Goal: Information Seeking & Learning: Learn about a topic

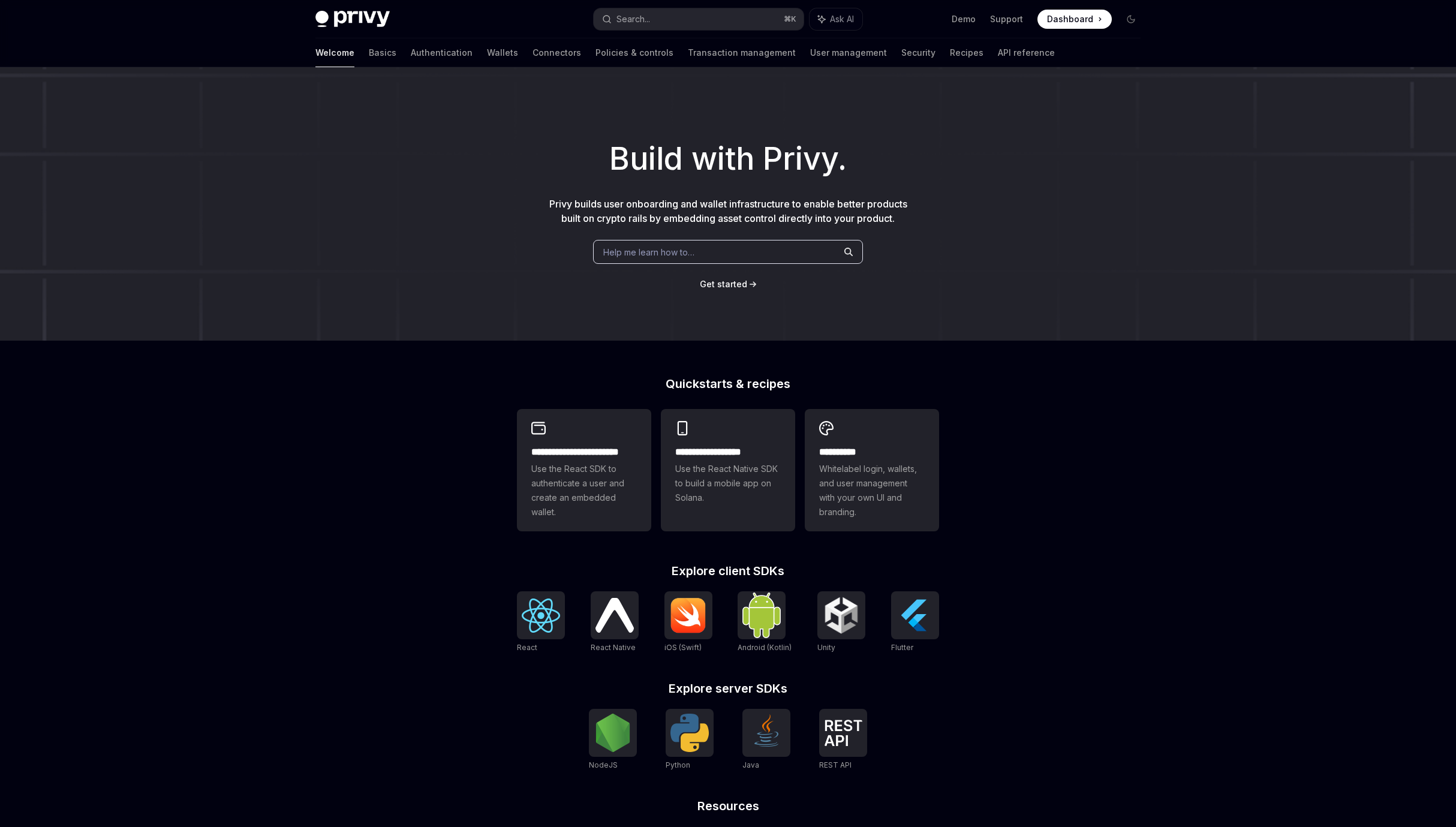
scroll to position [127, 0]
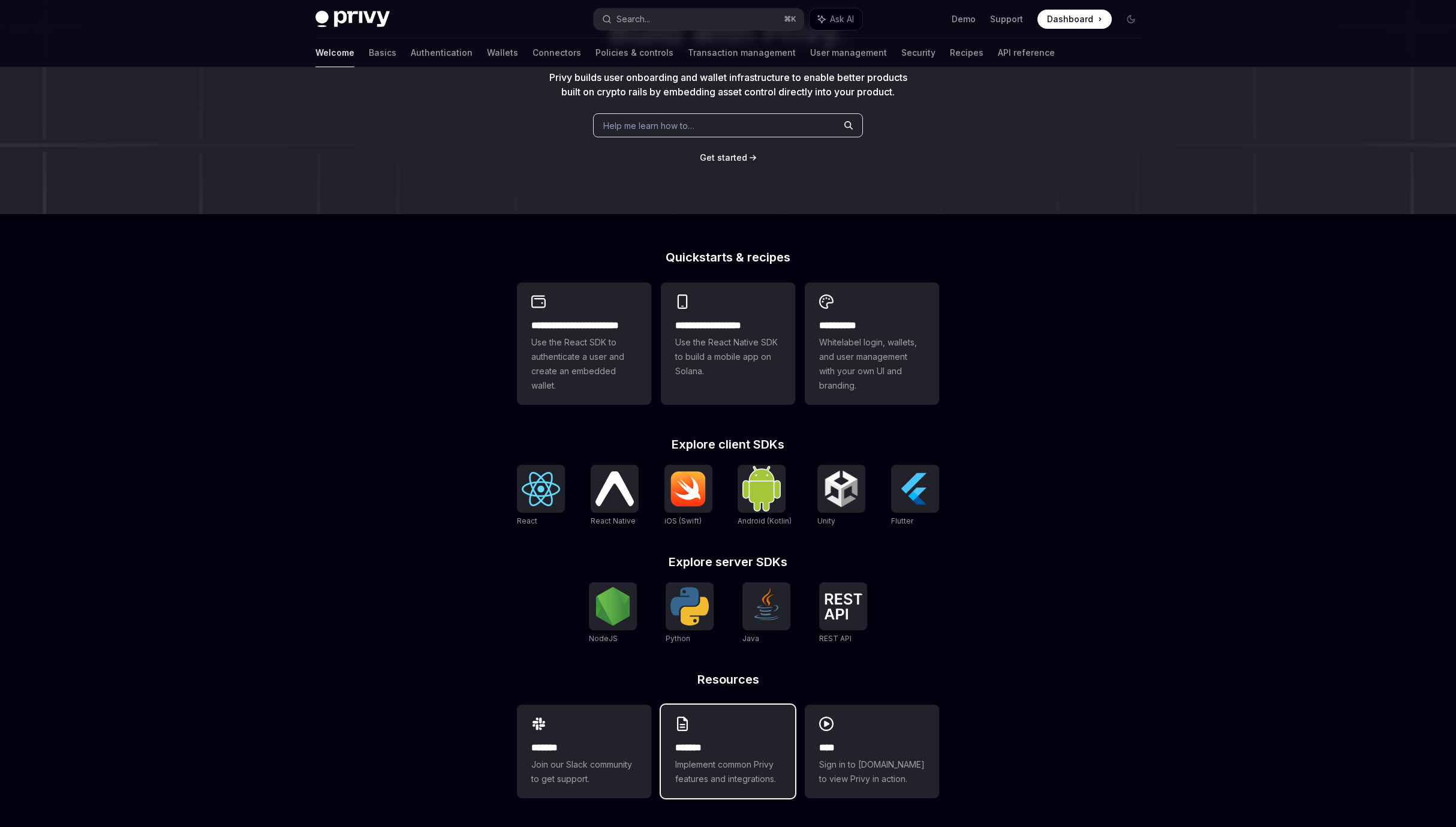
click at [721, 766] on span "Implement common Privy features and integrations." at bounding box center [728, 771] width 106 height 28
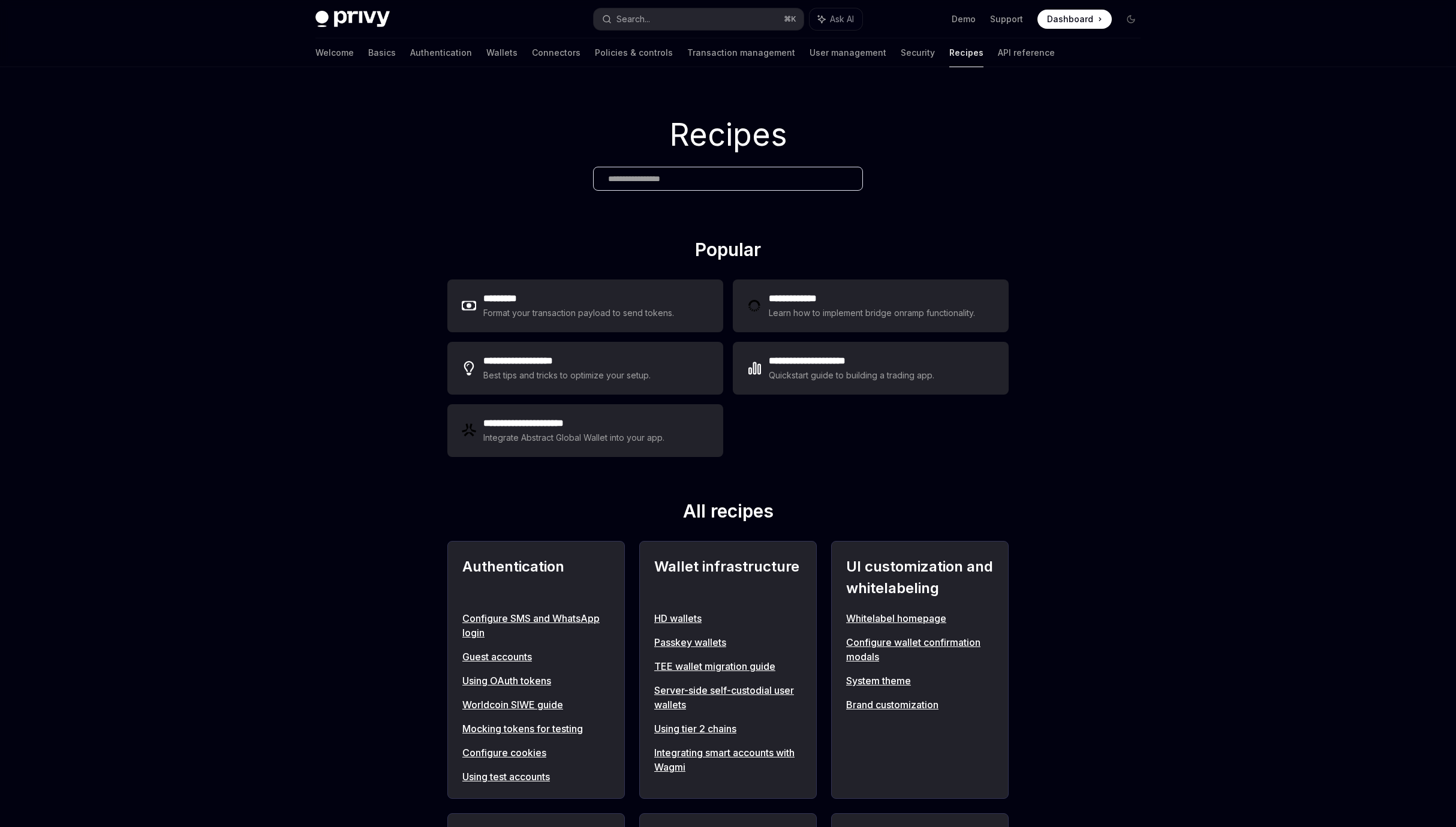
scroll to position [84, 0]
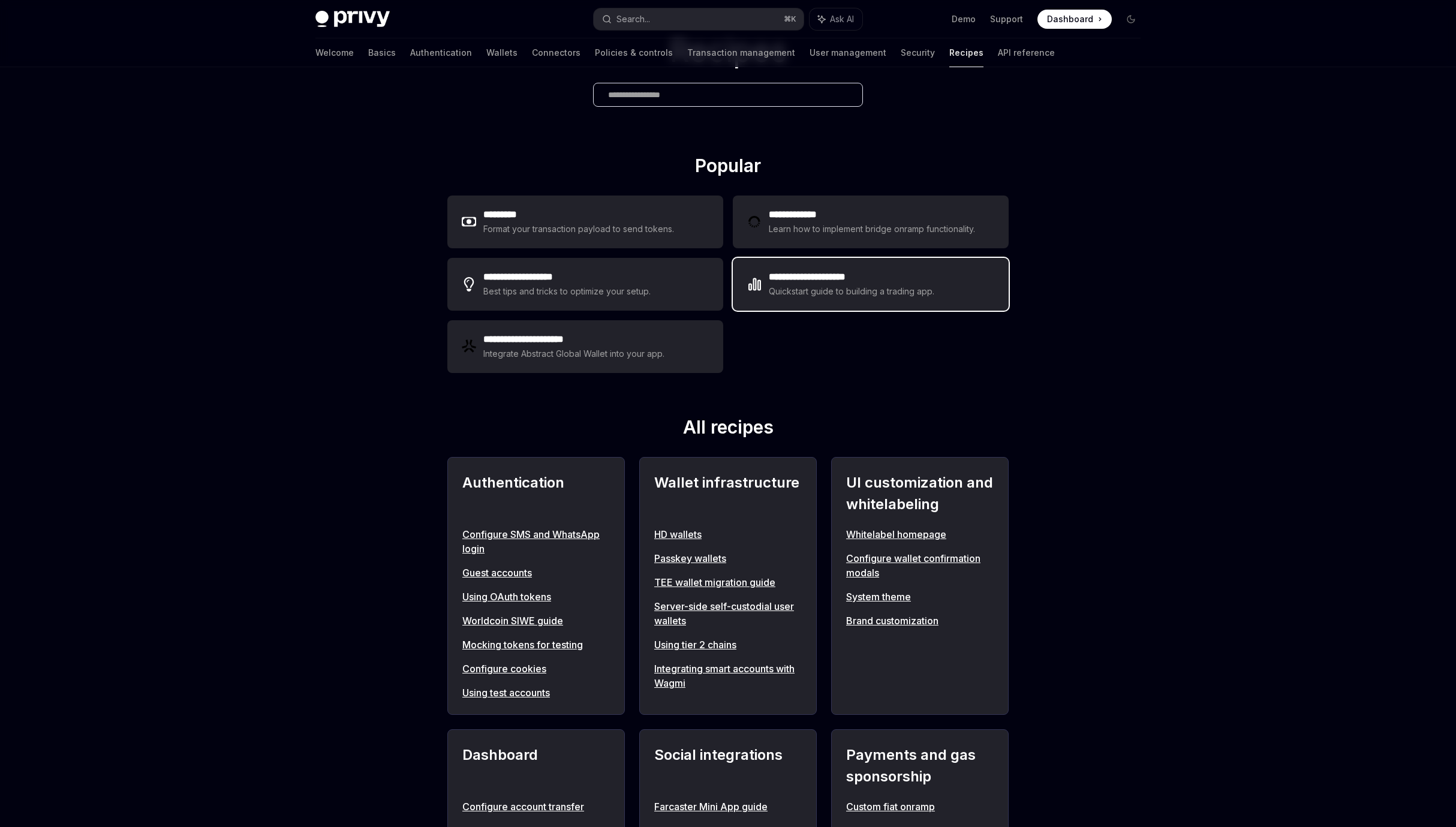
click at [851, 294] on div "Quickstart guide to building a trading app." at bounding box center [852, 291] width 166 height 14
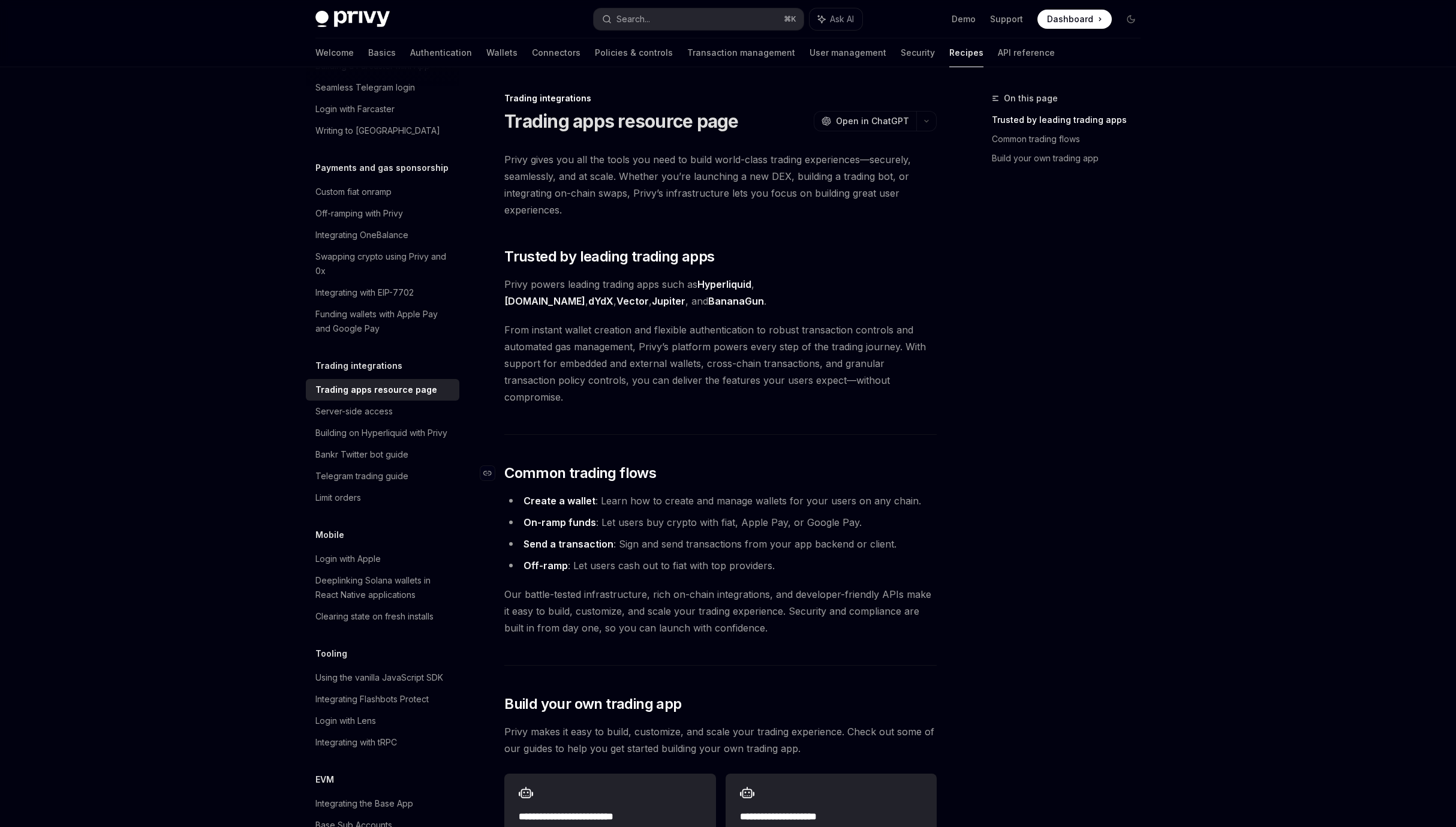
scroll to position [366, 0]
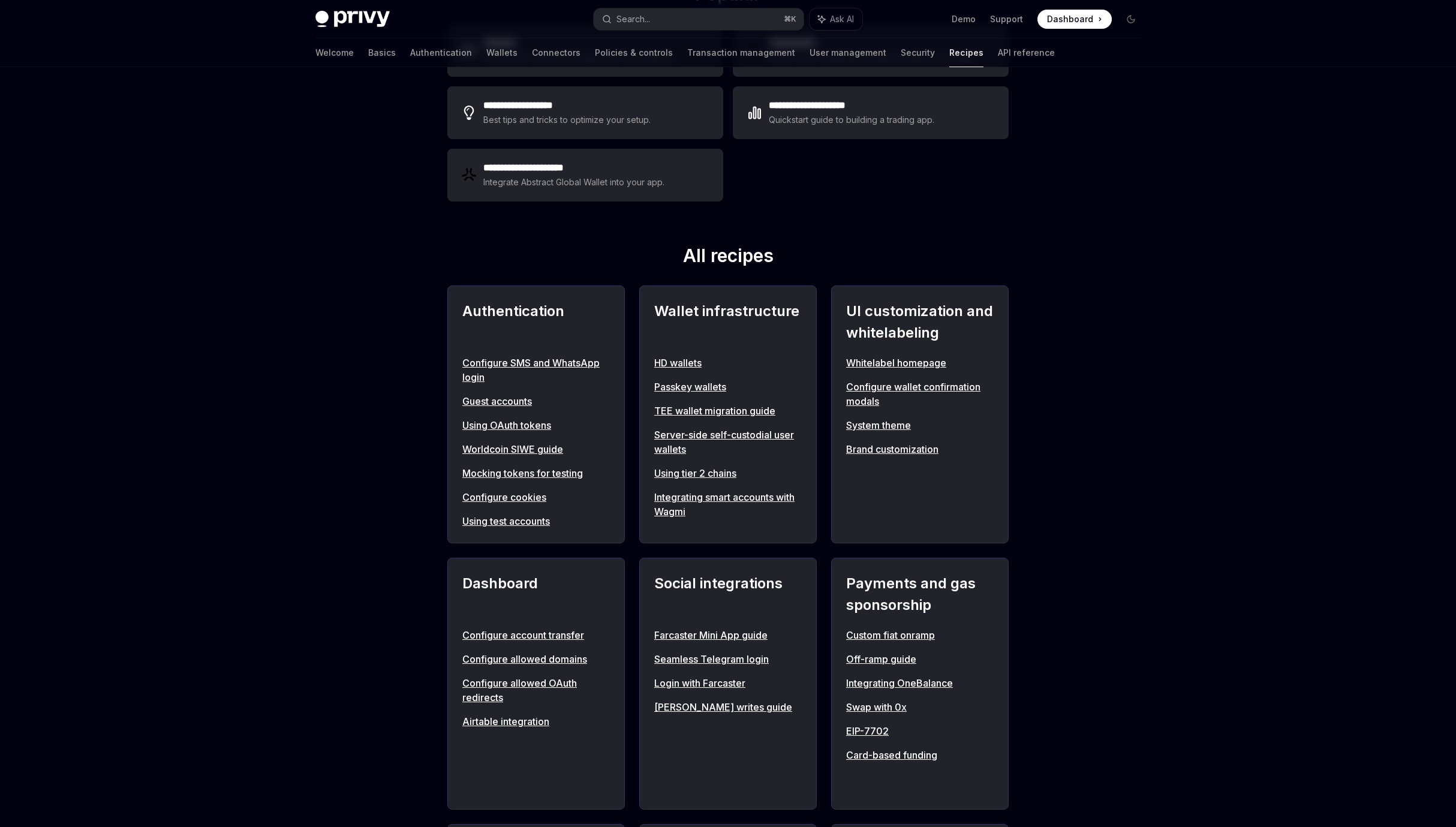
scroll to position [264, 0]
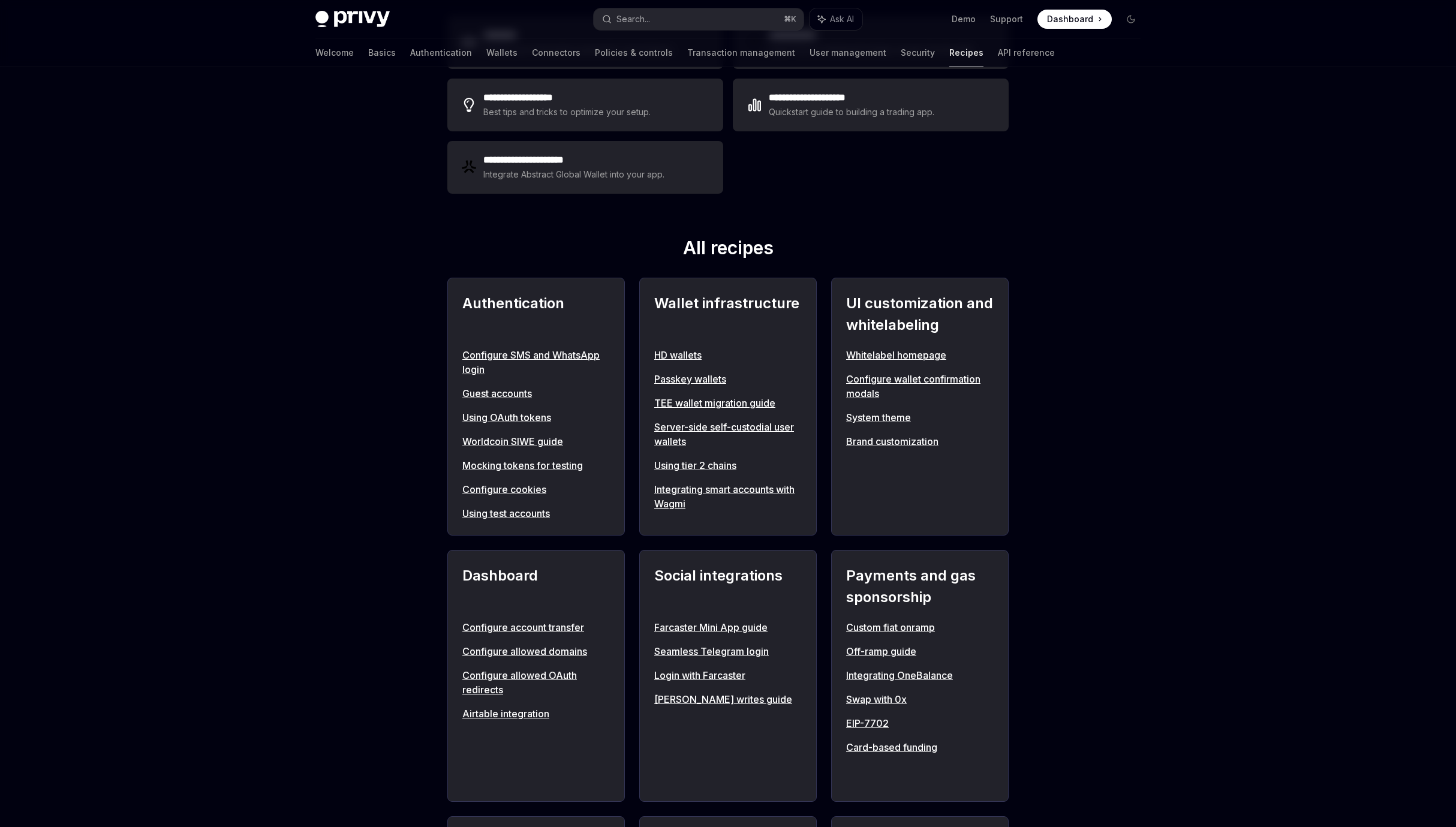
click at [518, 508] on link "Using test accounts" at bounding box center [536, 512] width 147 height 14
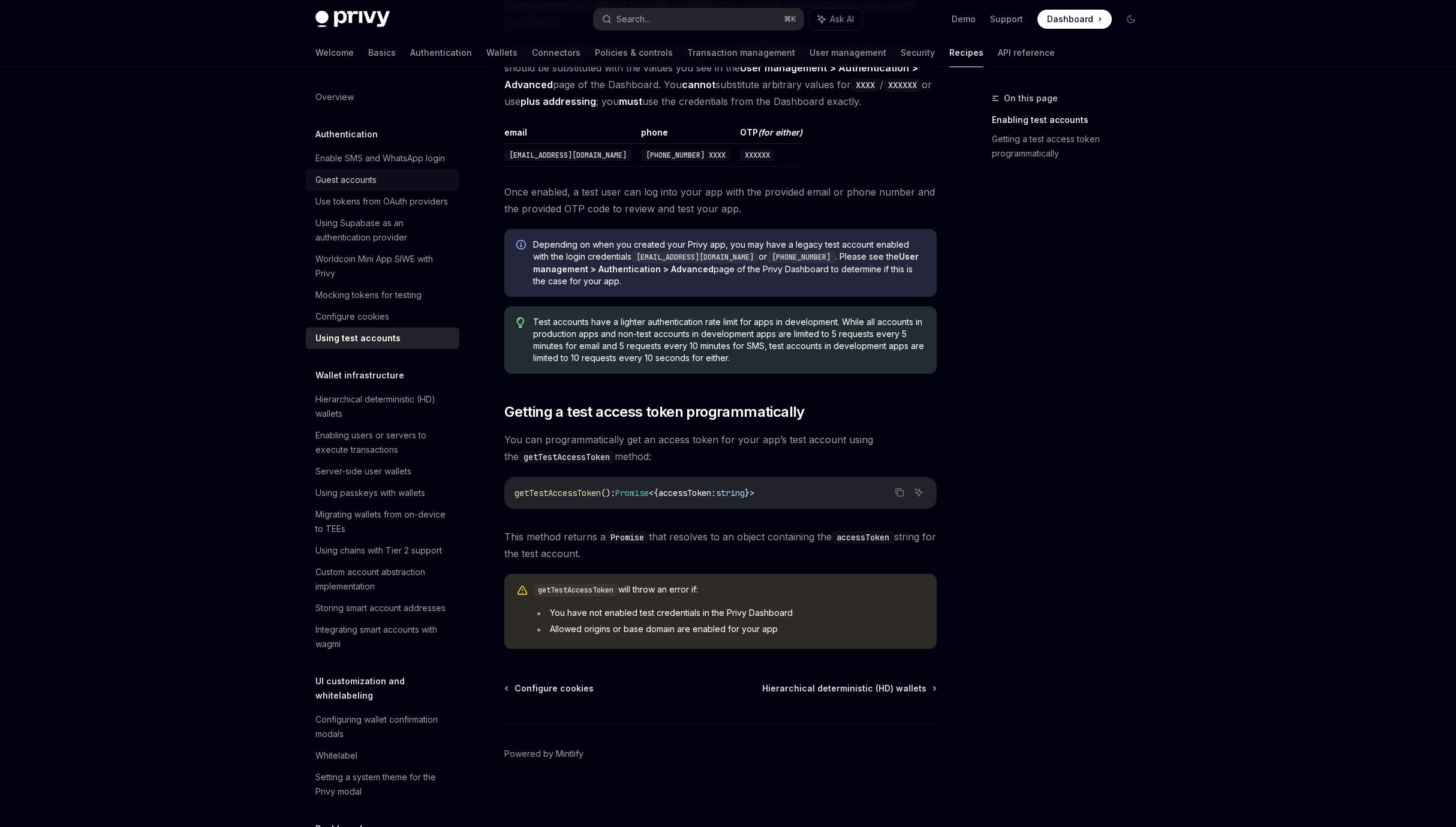
click at [355, 187] on div "Guest accounts" at bounding box center [346, 180] width 61 height 14
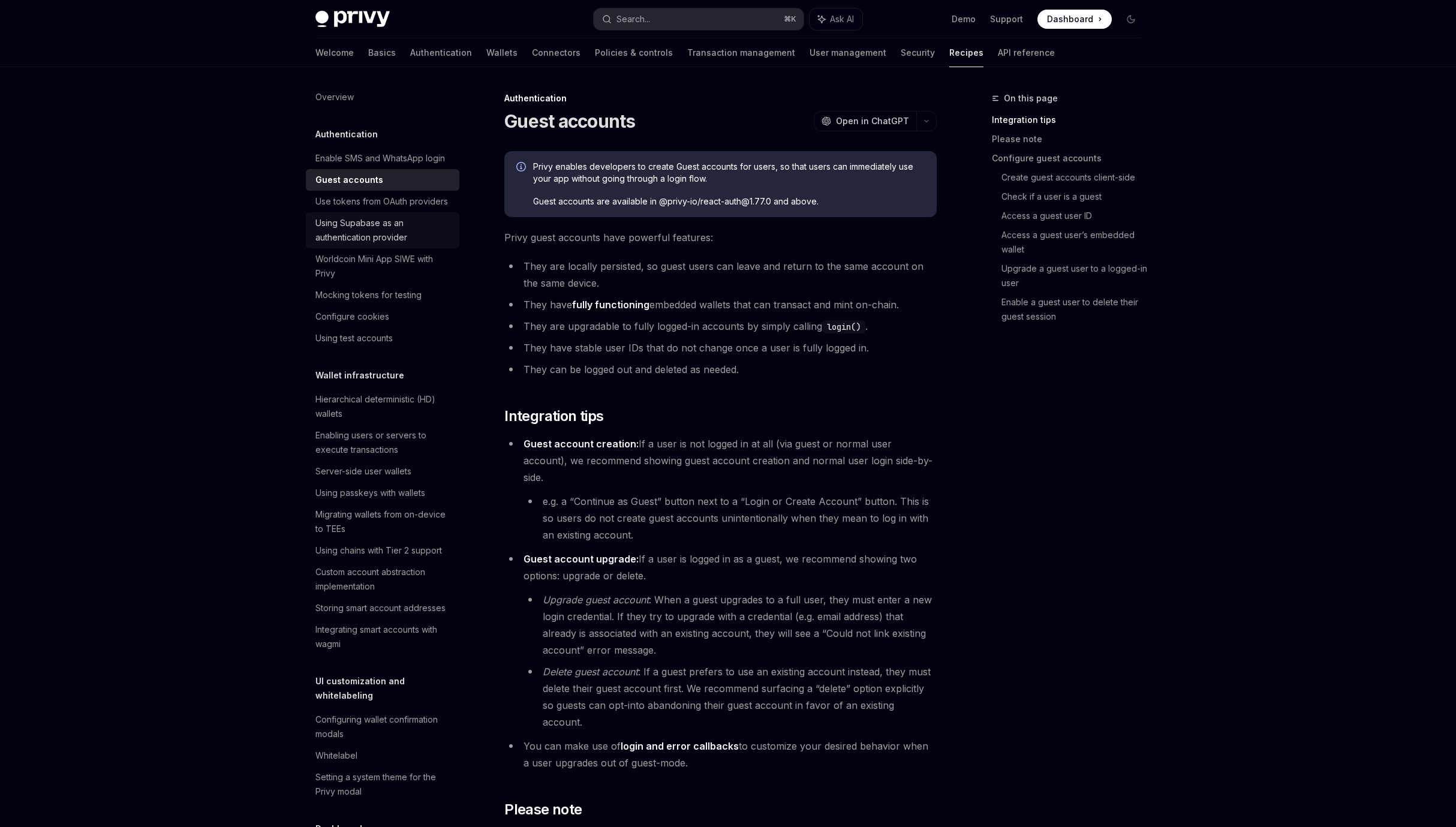
click at [347, 245] on div "Using Supabase as an authentication provider" at bounding box center [384, 230] width 137 height 28
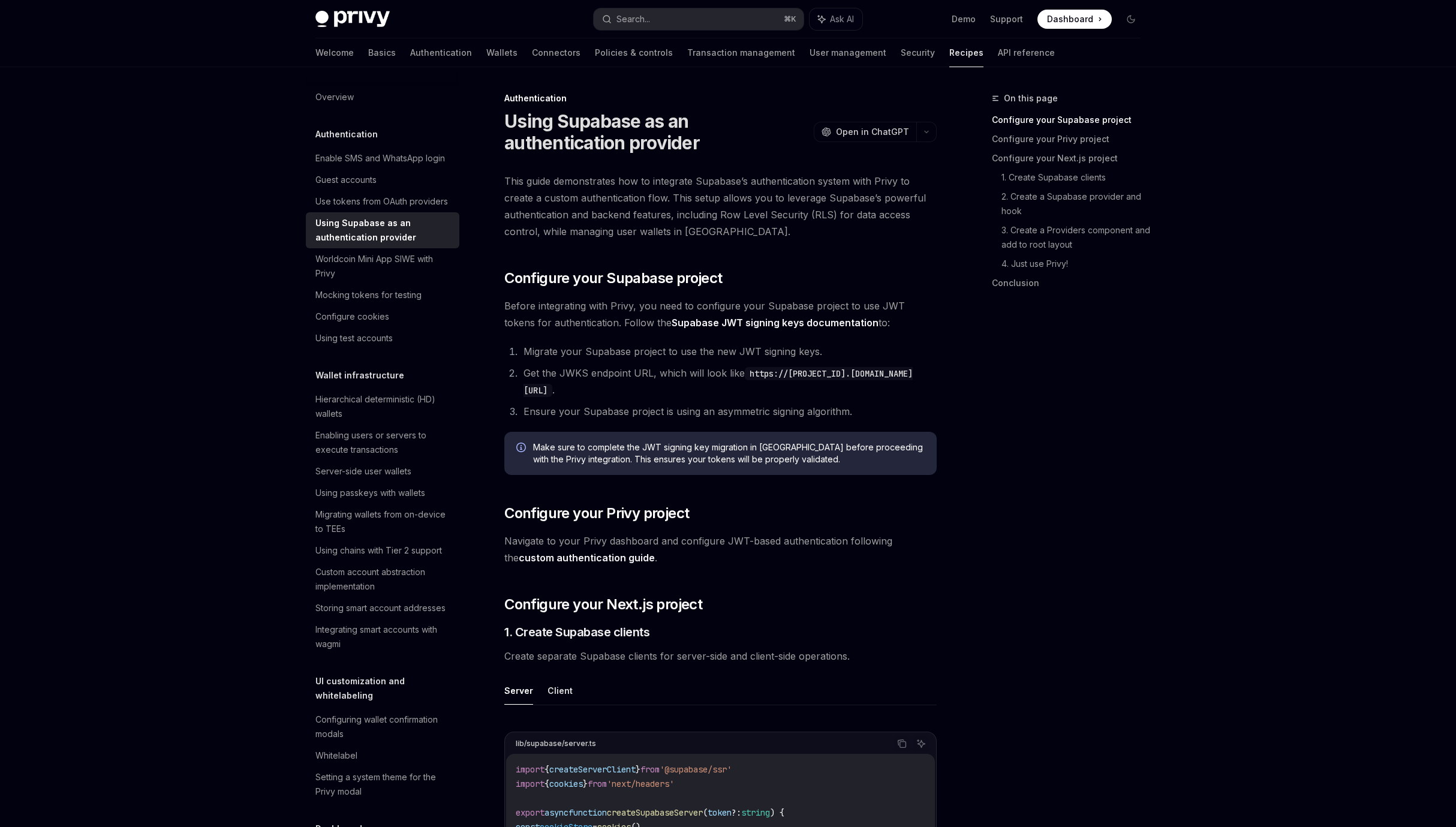
click at [606, 126] on h1 "Using Supabase as an authentication provider" at bounding box center [657, 132] width 304 height 43
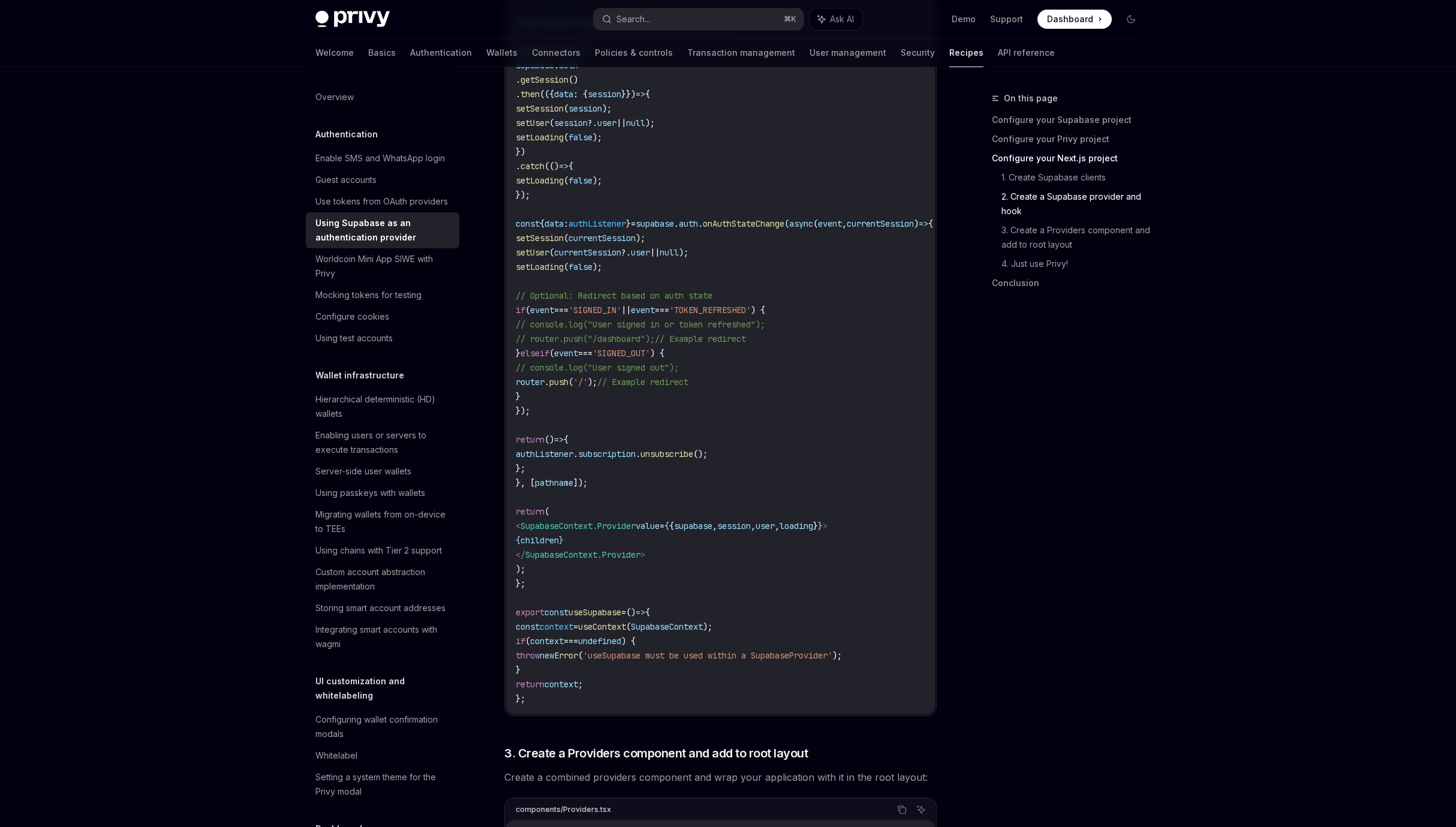
scroll to position [1732, 0]
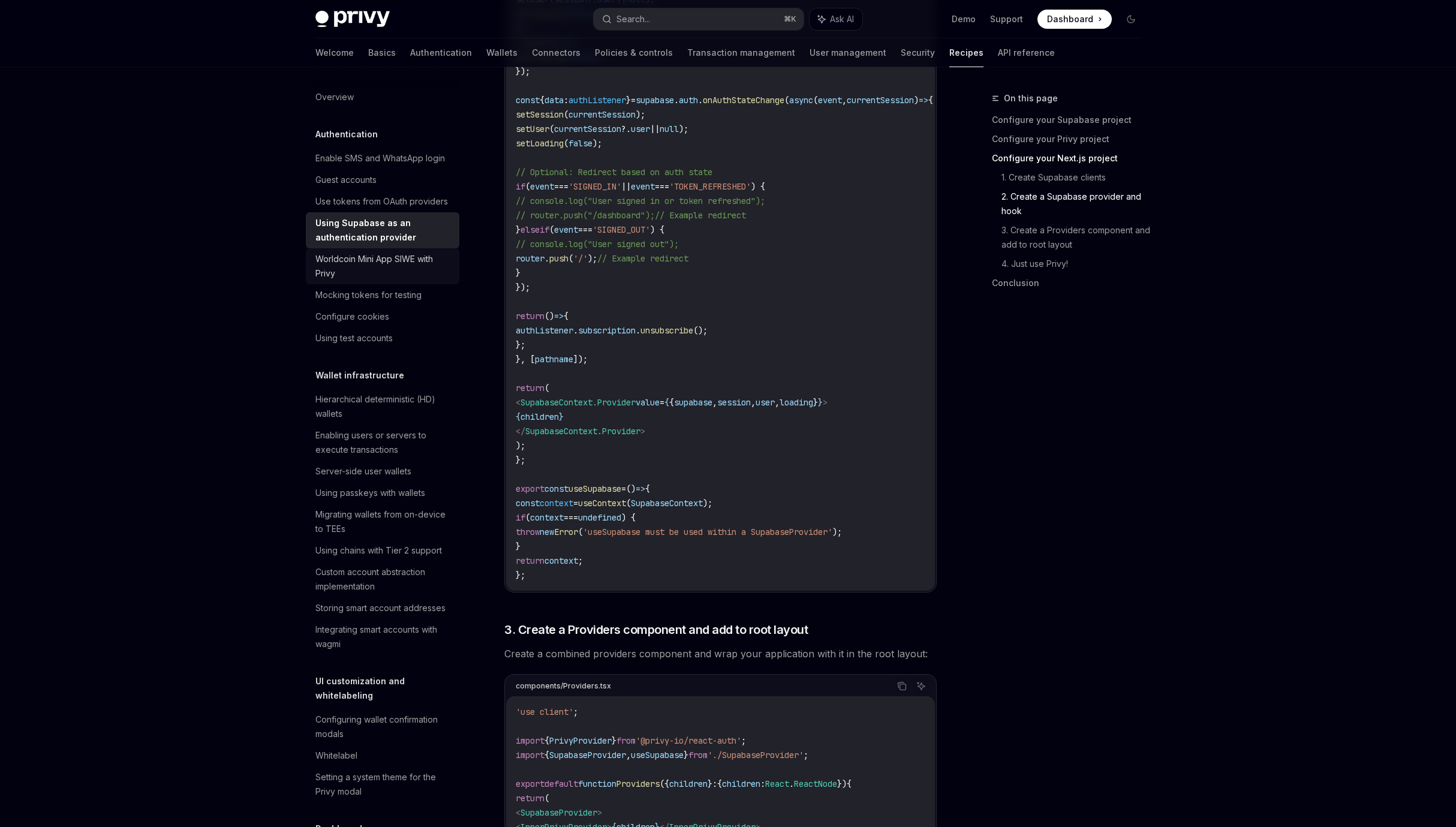
click at [331, 281] on div "Worldcoin Mini App SIWE with Privy" at bounding box center [384, 266] width 137 height 28
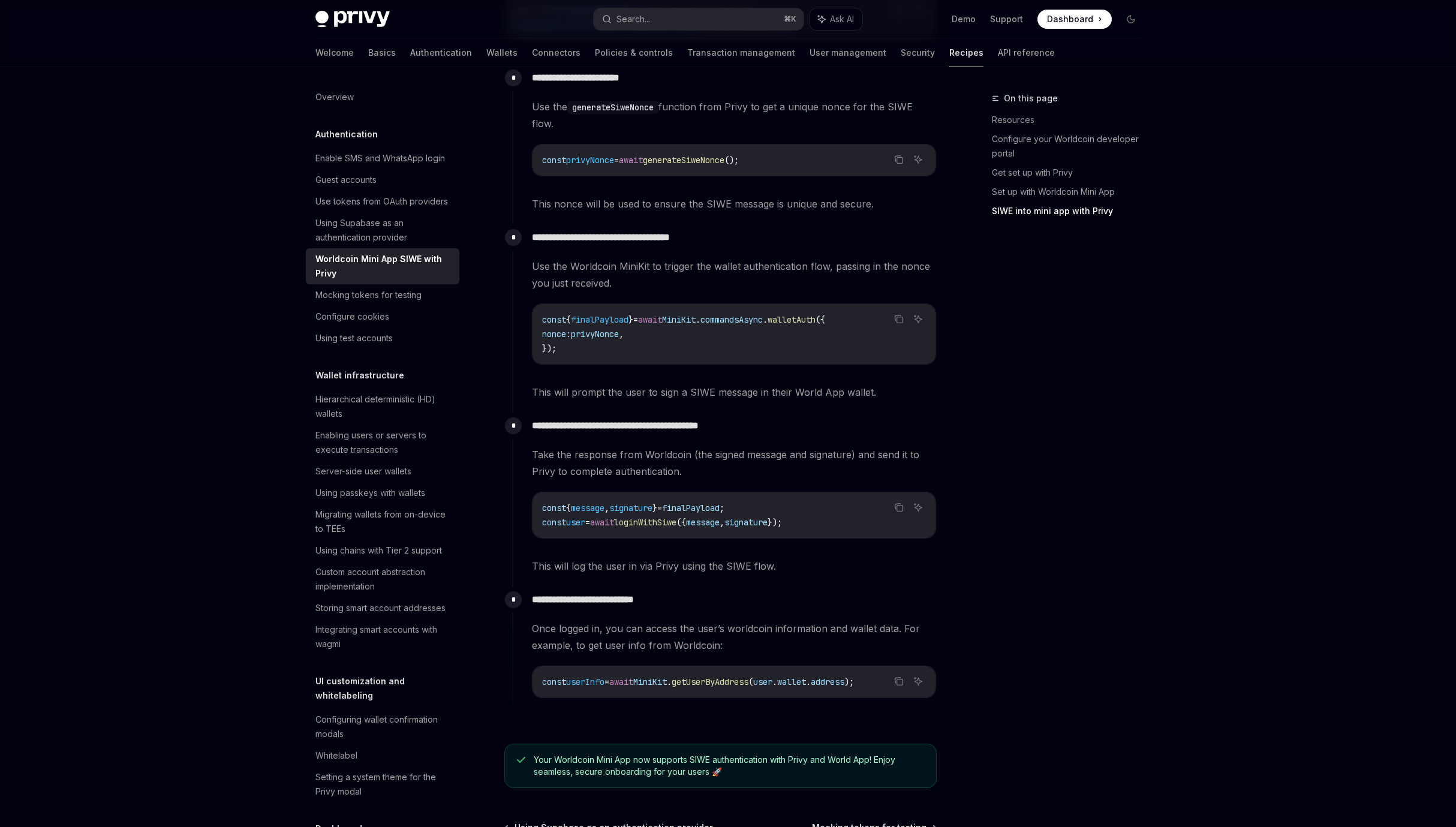
scroll to position [1189, 0]
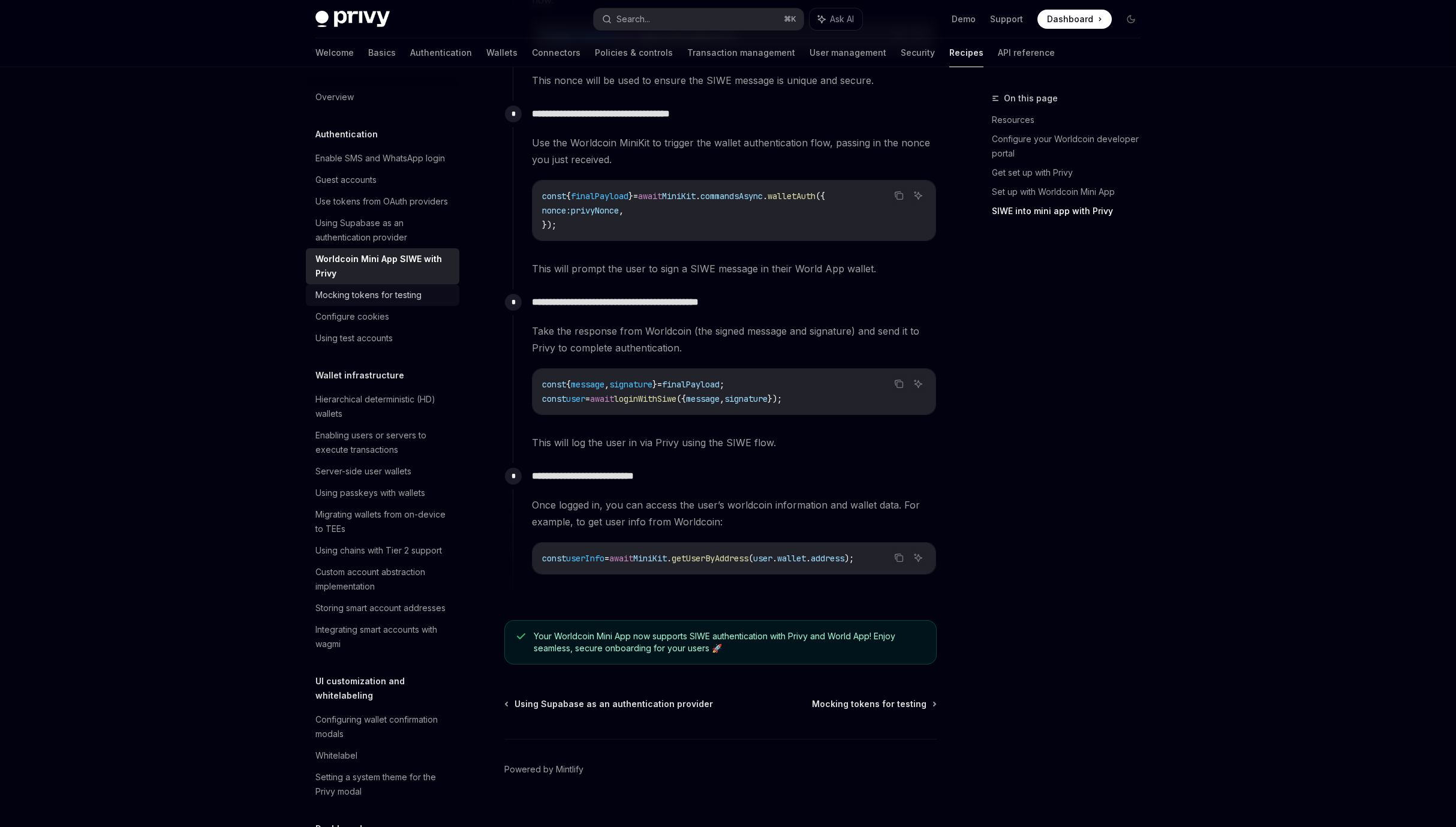
click at [327, 302] on div "Mocking tokens for testing" at bounding box center [369, 295] width 106 height 14
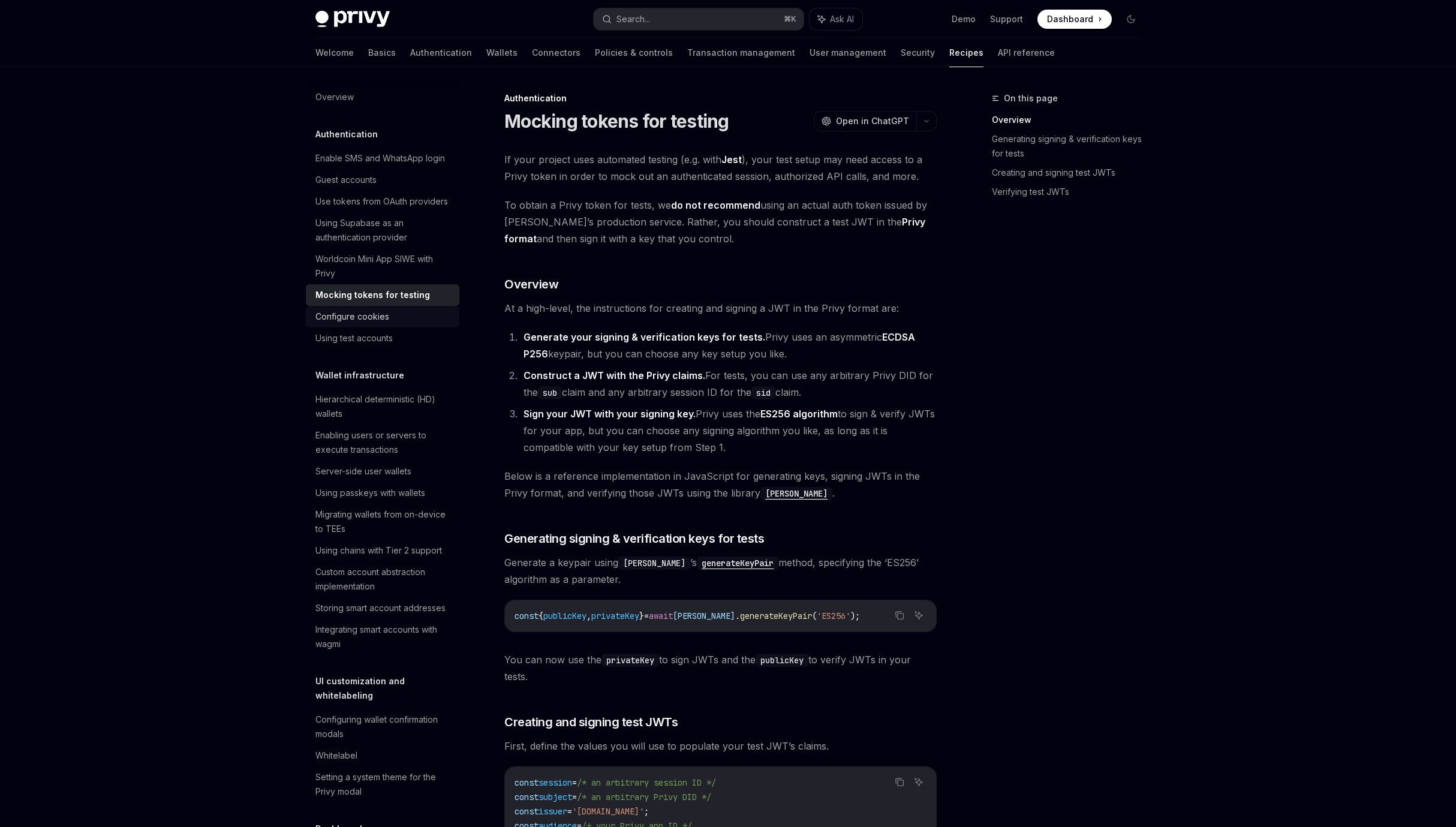
click at [323, 324] on div "Configure cookies" at bounding box center [353, 316] width 74 height 14
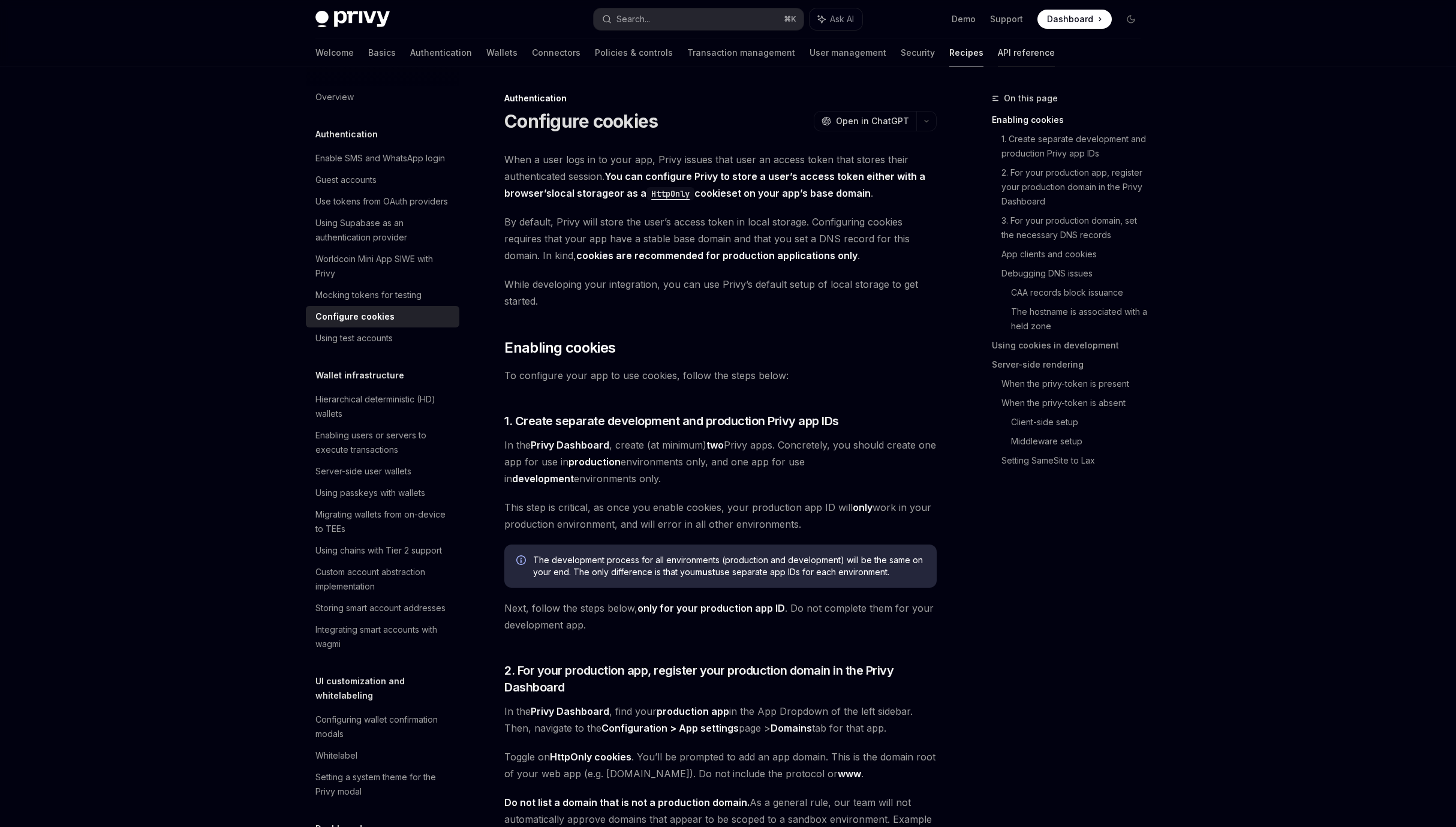
click at [998, 55] on link "API reference" at bounding box center [1027, 53] width 57 height 28
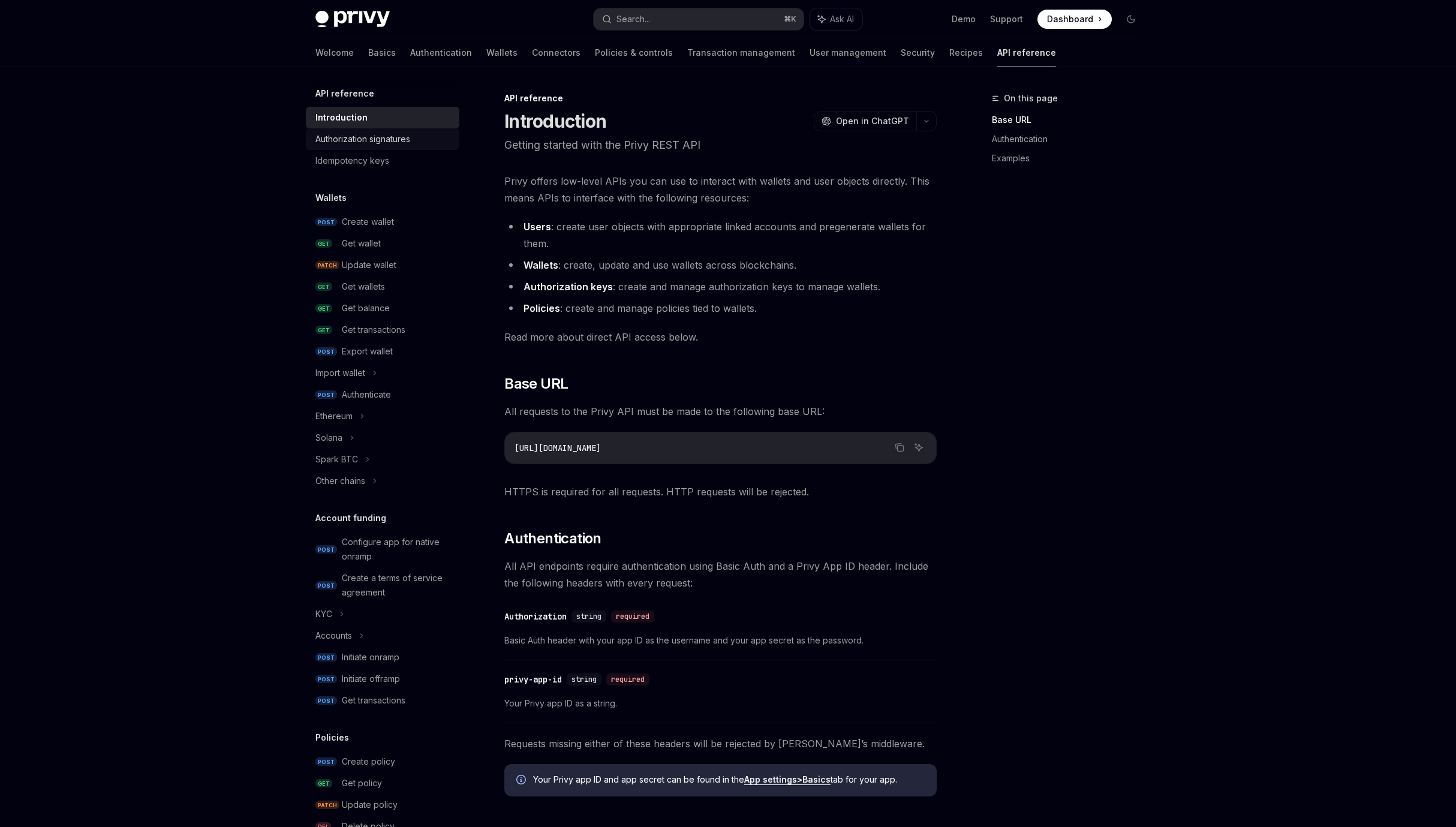
click at [358, 144] on div "Authorization signatures" at bounding box center [363, 139] width 95 height 14
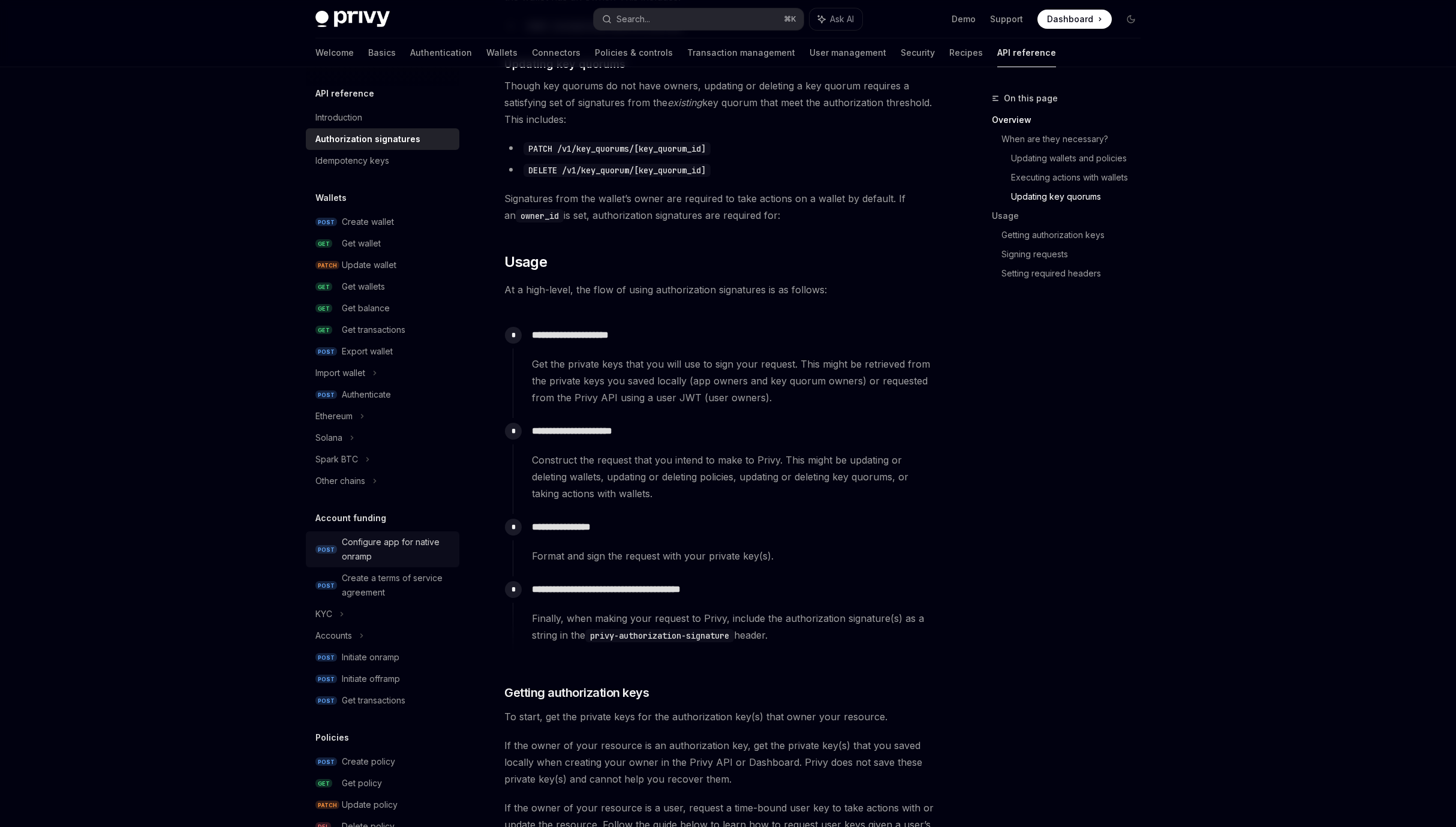
scroll to position [15, 0]
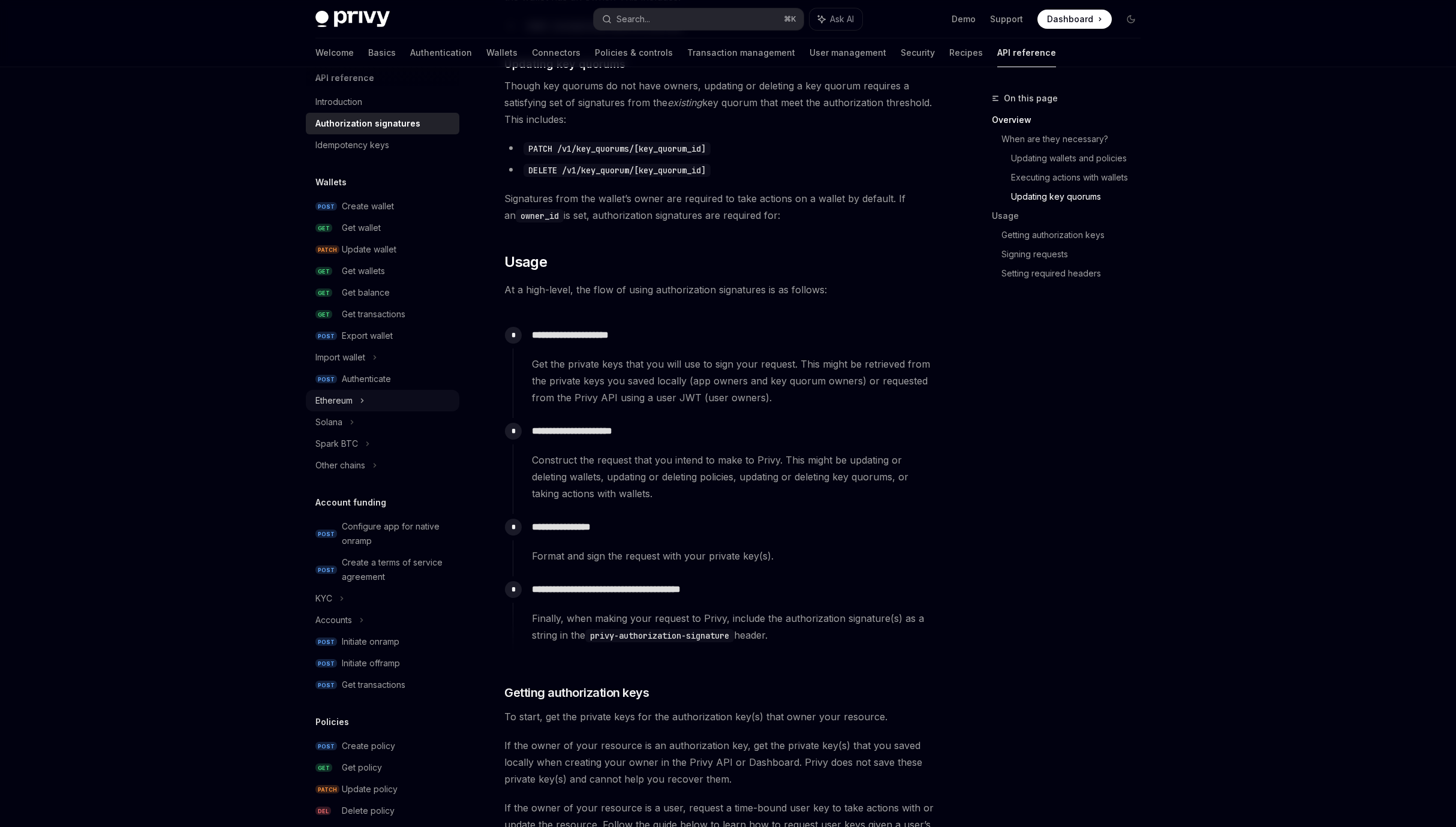
click at [350, 403] on div "Ethereum" at bounding box center [334, 400] width 37 height 14
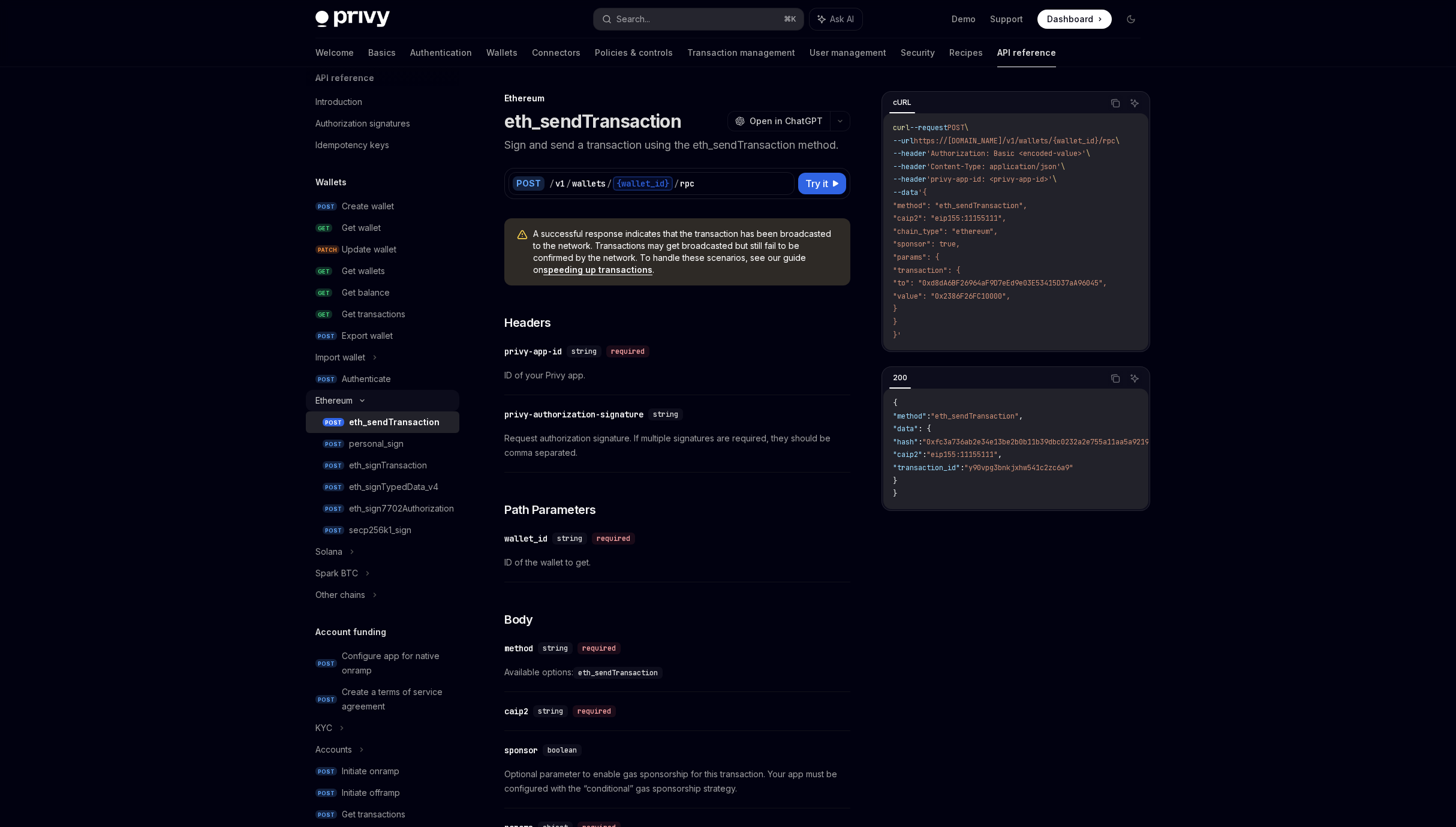
click at [359, 399] on icon at bounding box center [362, 400] width 14 height 5
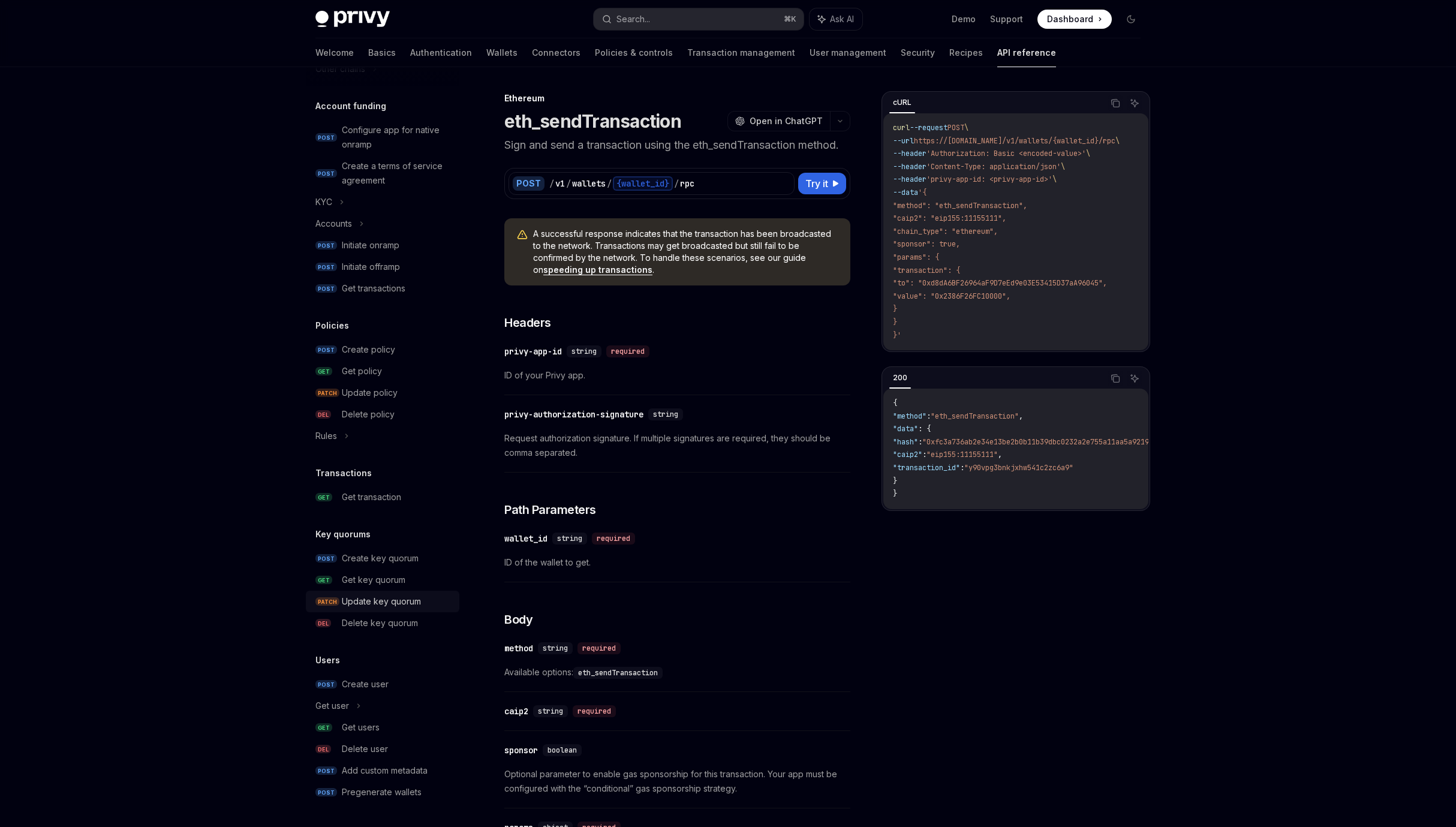
scroll to position [239, 0]
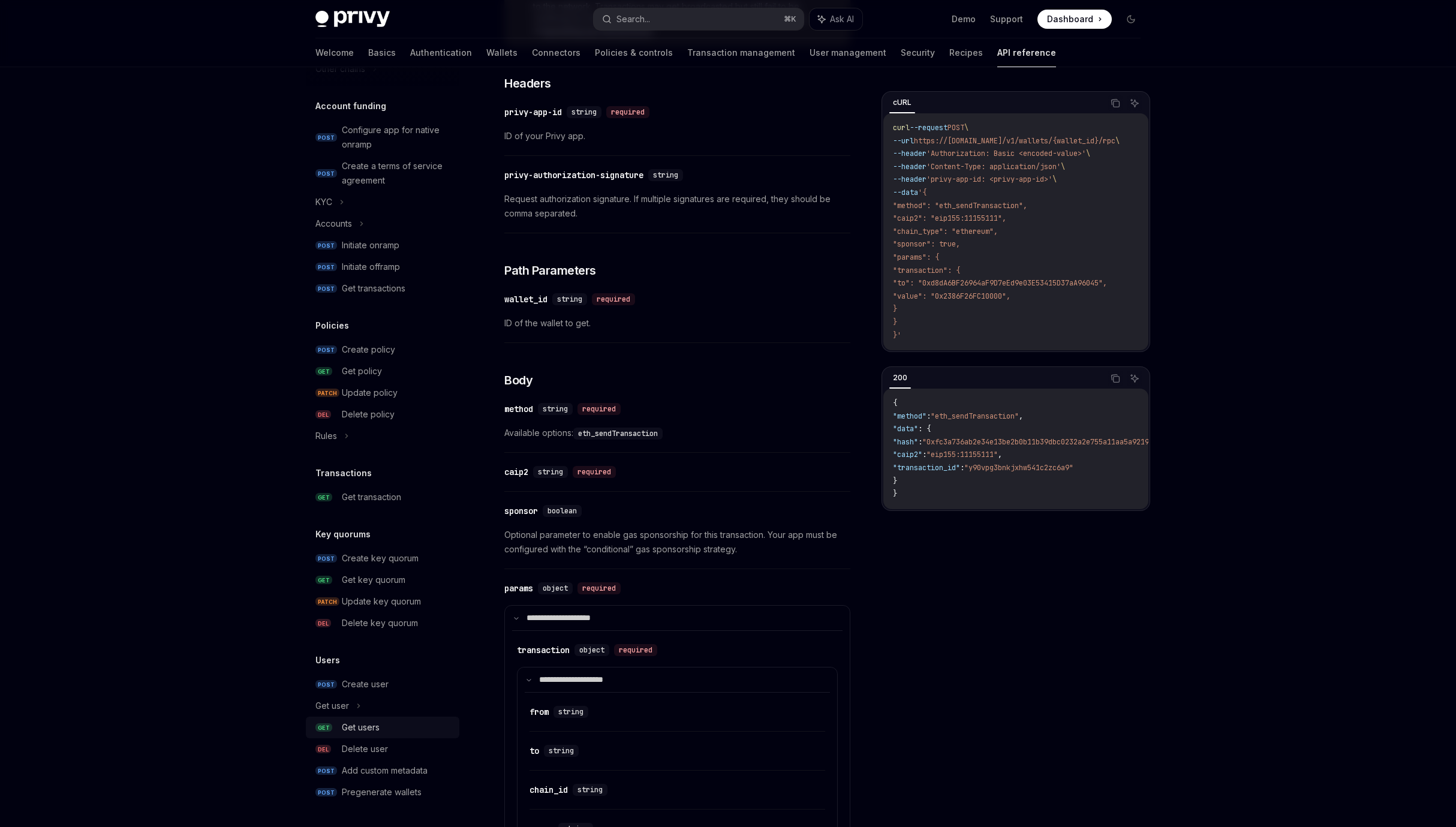
click at [365, 725] on div "Get users" at bounding box center [361, 727] width 38 height 14
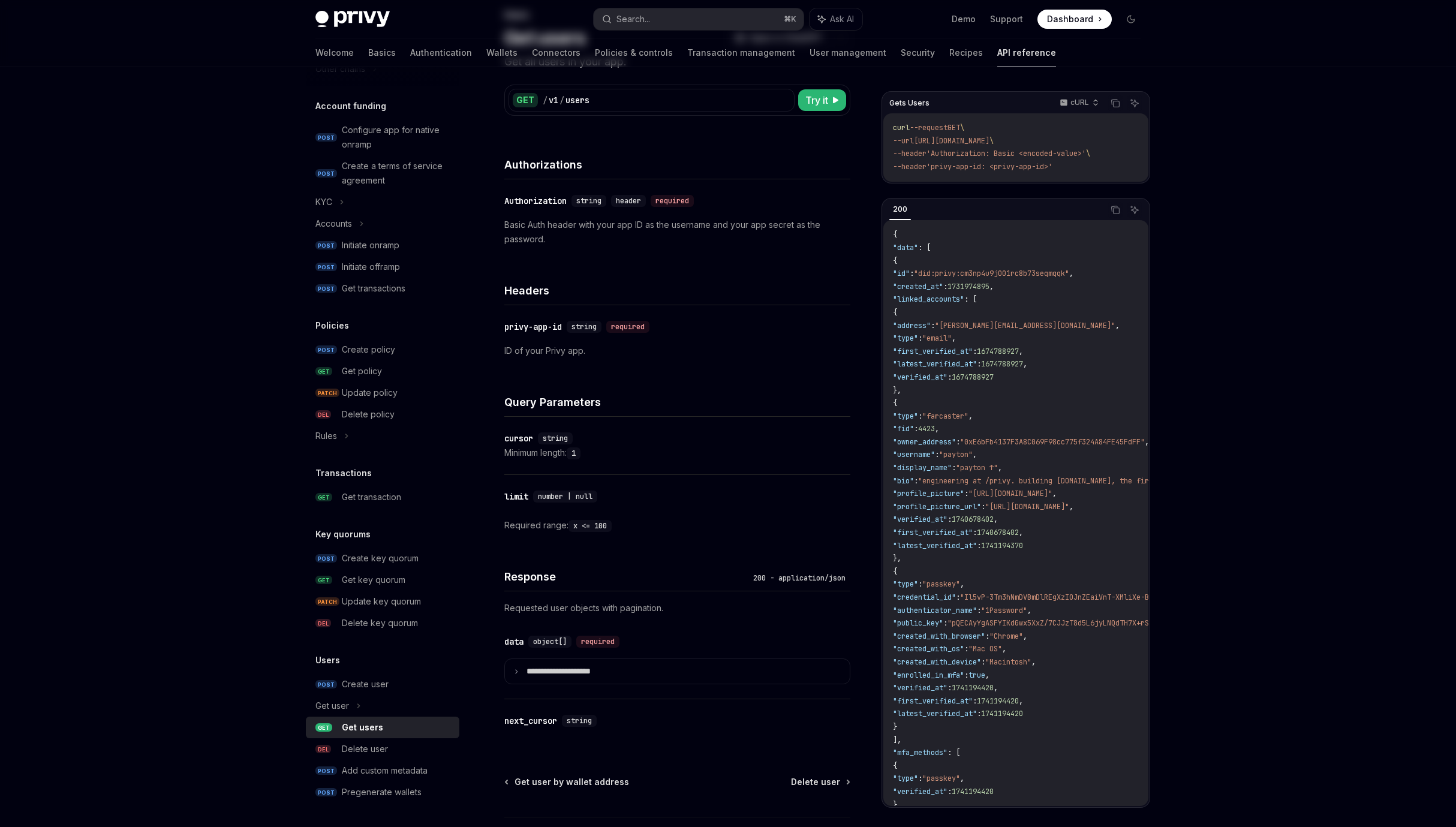
scroll to position [177, 0]
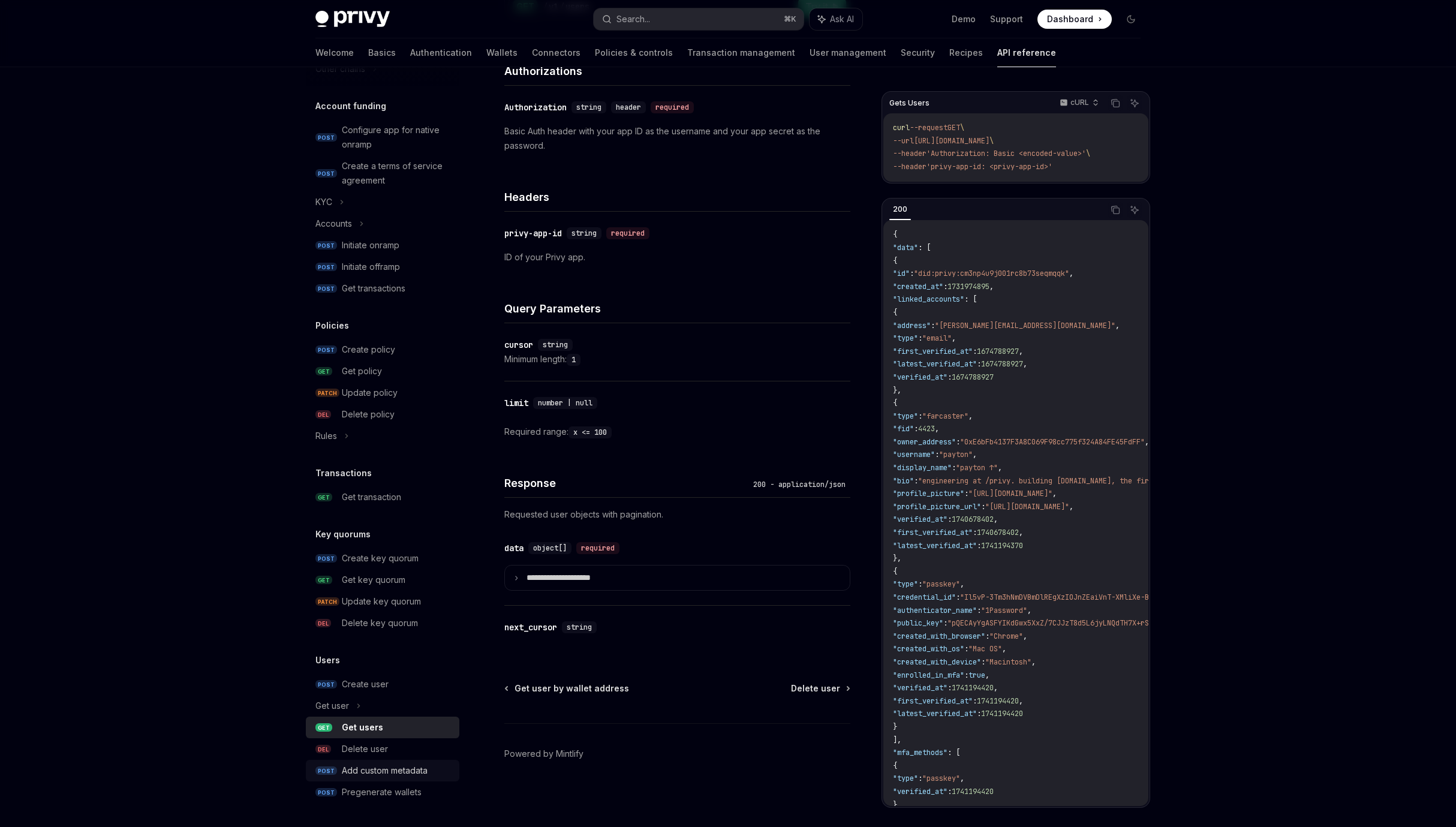
click at [376, 773] on div "Add custom metadata" at bounding box center [385, 770] width 86 height 14
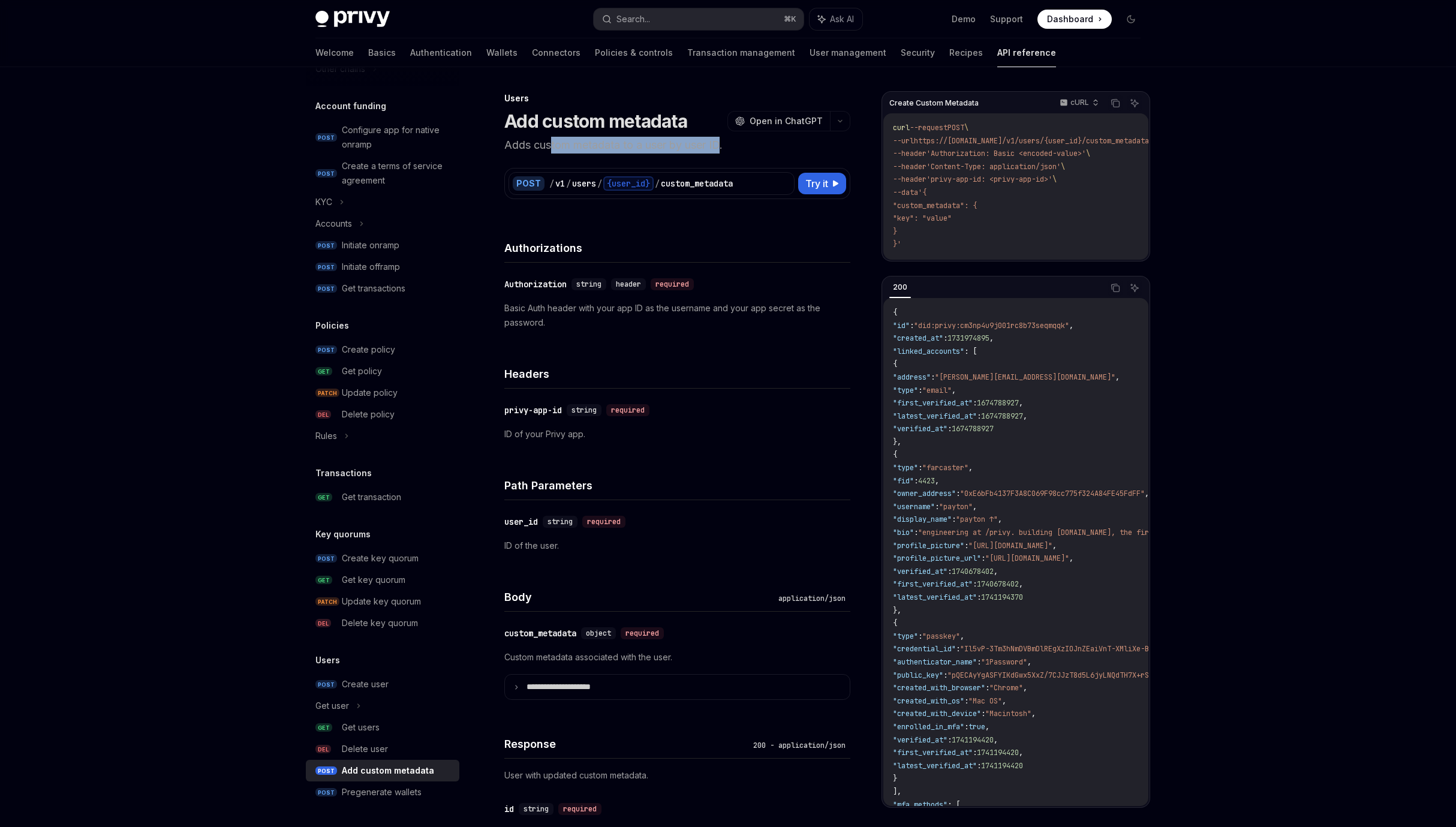
drag, startPoint x: 553, startPoint y: 147, endPoint x: 728, endPoint y: 146, distance: 175.0
click at [724, 143] on p "Adds custom metadata to a user by user ID." at bounding box center [678, 146] width 346 height 17
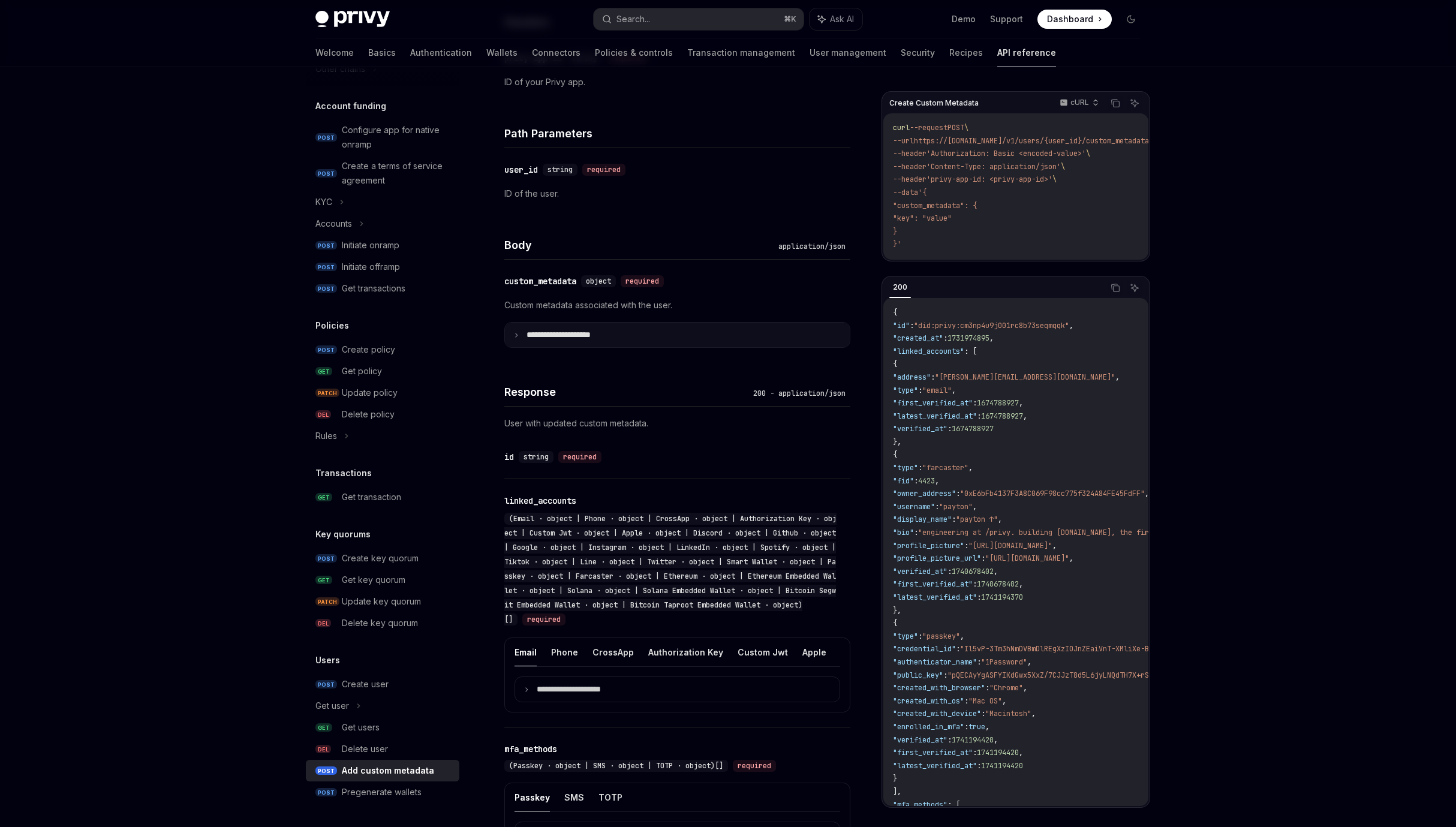
scroll to position [414, 0]
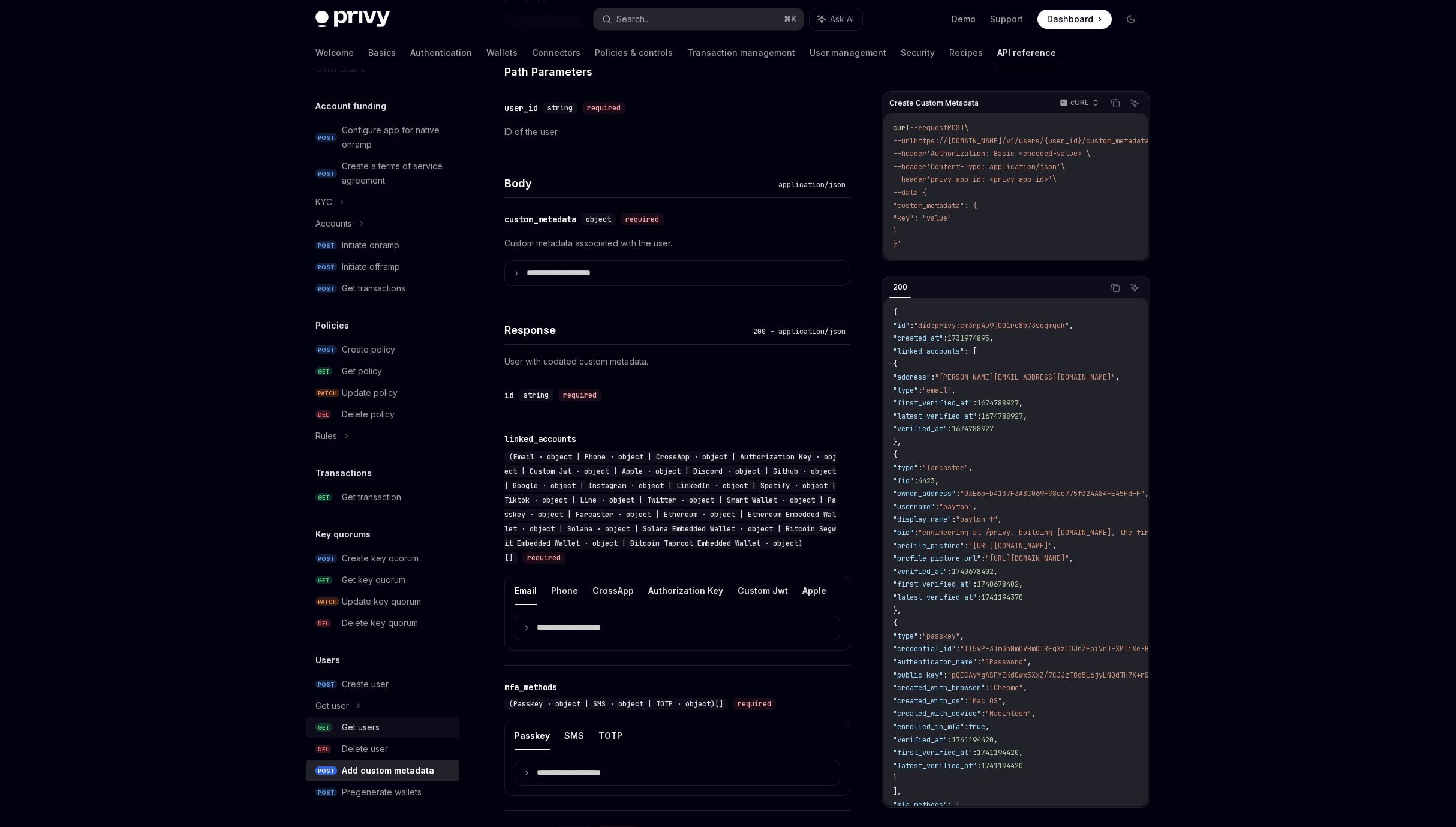
click at [367, 722] on div "Get users" at bounding box center [361, 727] width 38 height 14
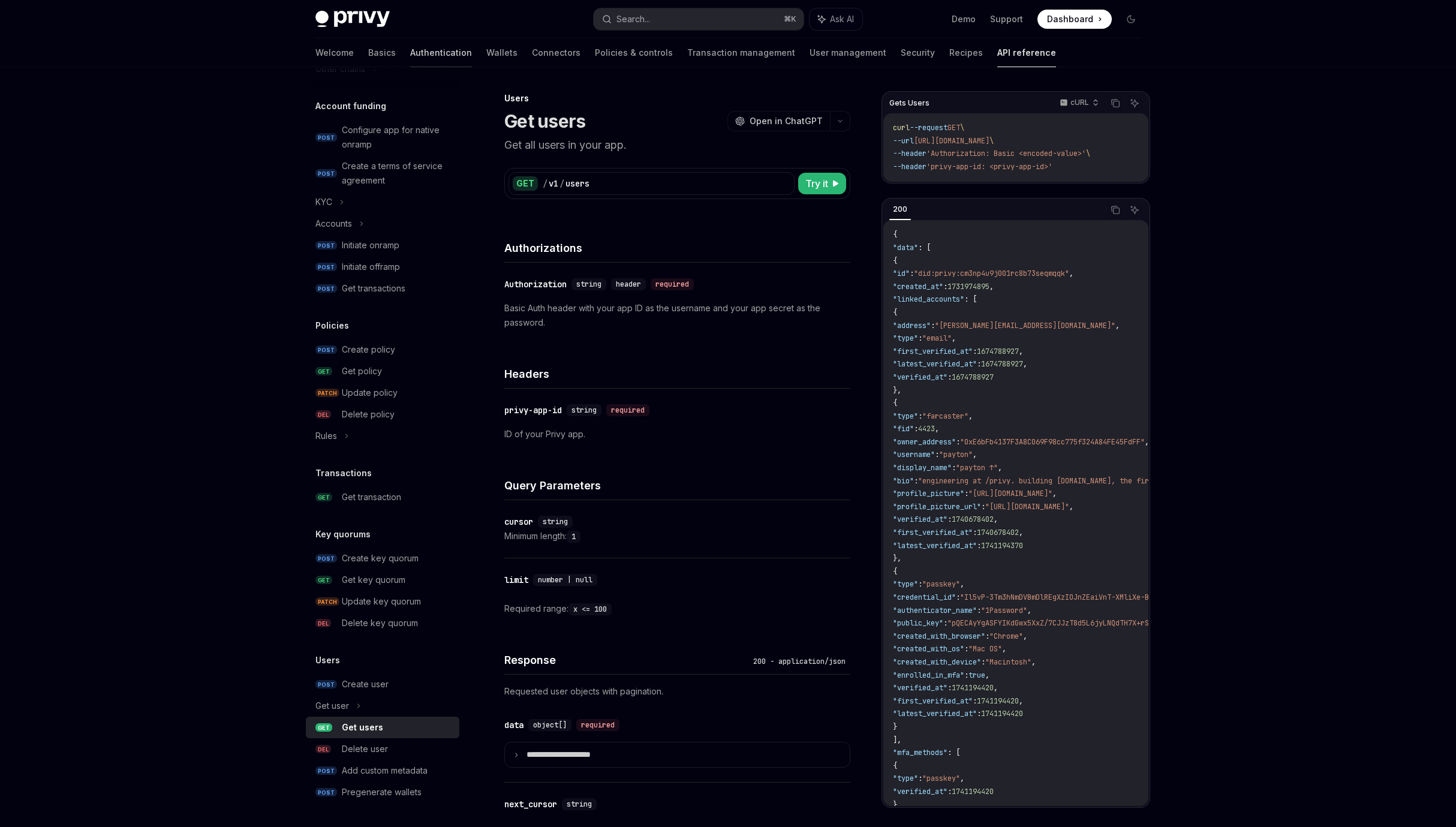
click at [410, 48] on link "Authentication" at bounding box center [441, 53] width 61 height 28
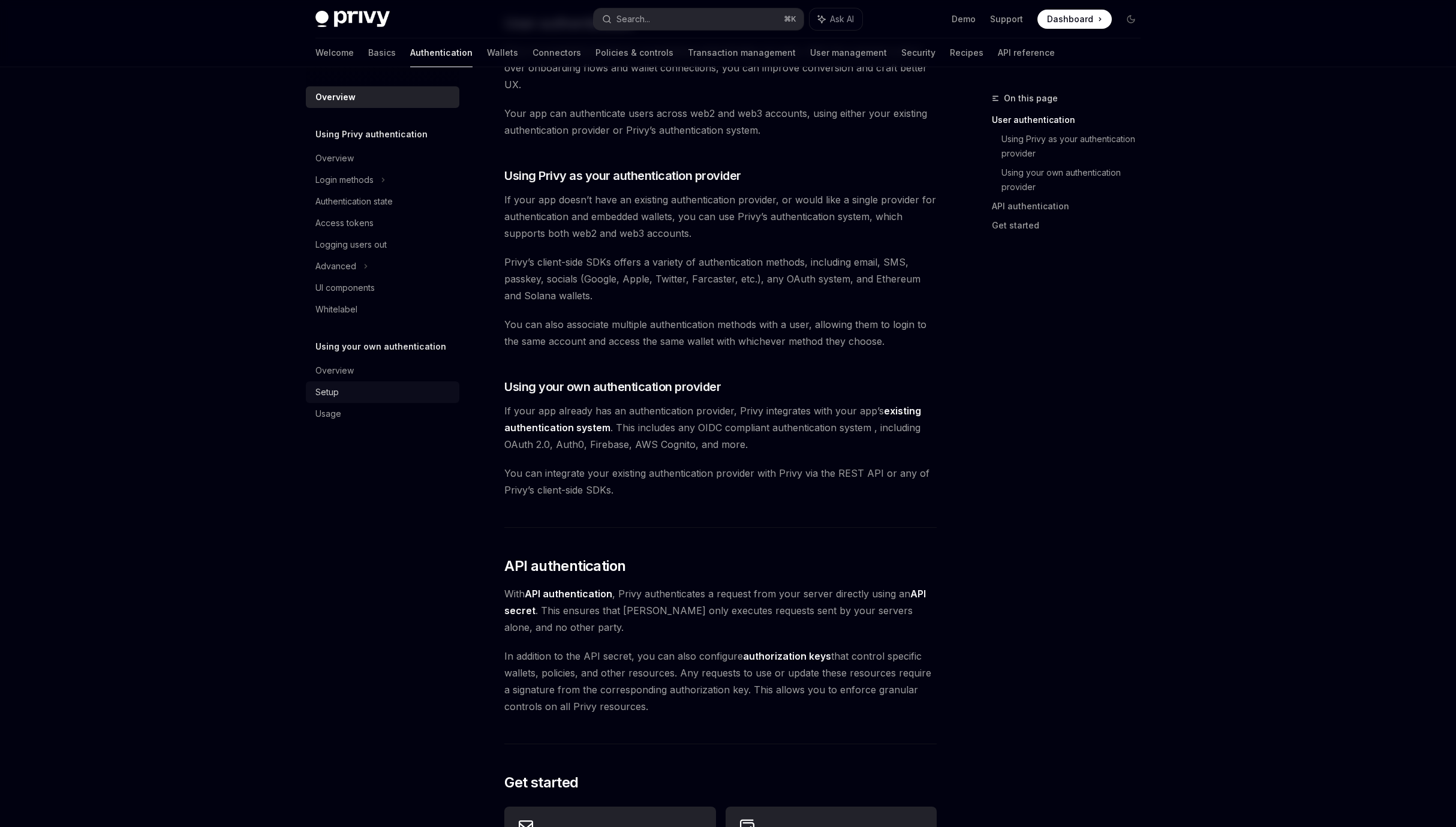
scroll to position [45, 0]
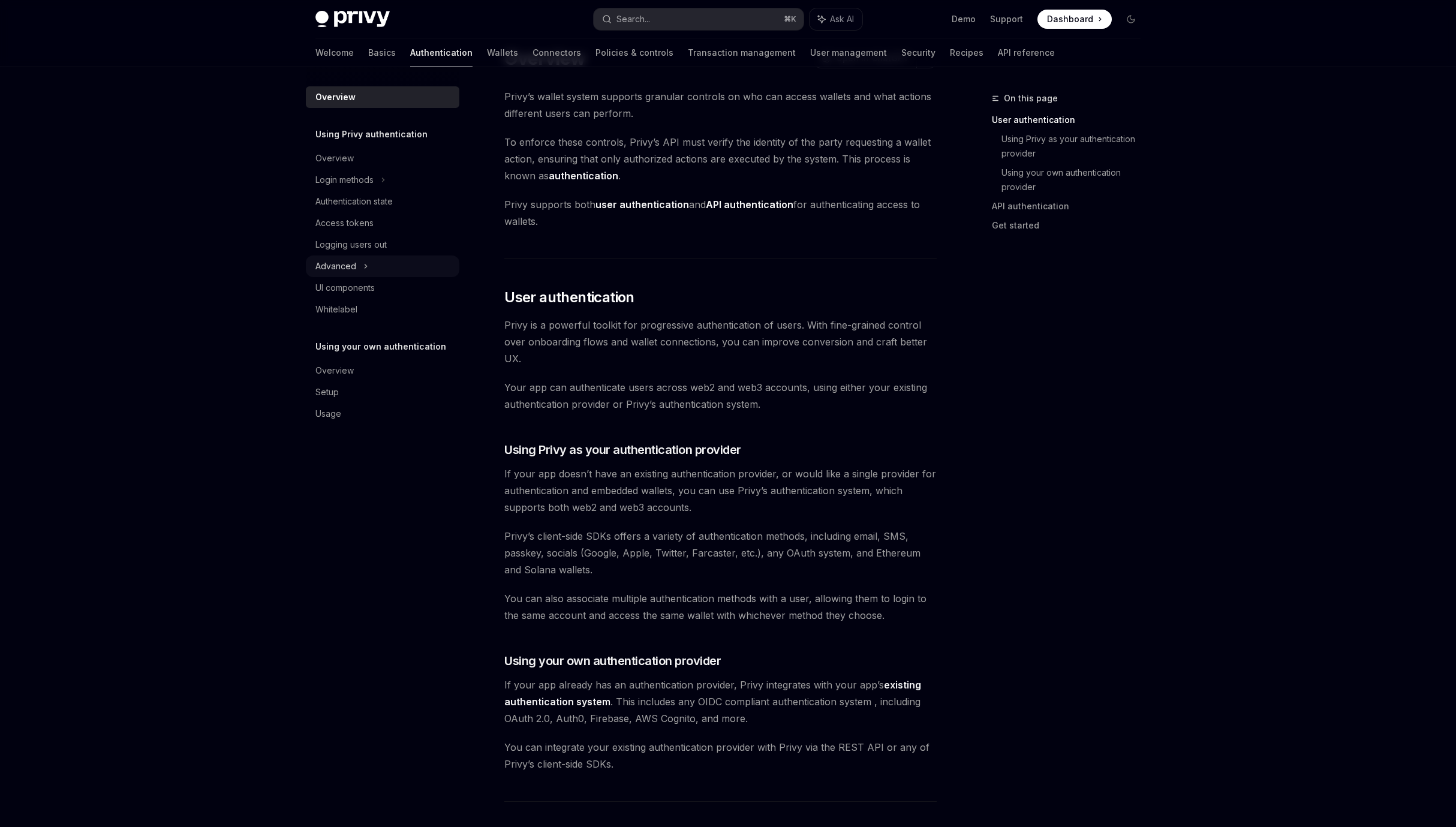
click at [340, 264] on div "Advanced" at bounding box center [336, 266] width 41 height 14
click at [332, 294] on div "MFA" at bounding box center [331, 287] width 17 height 14
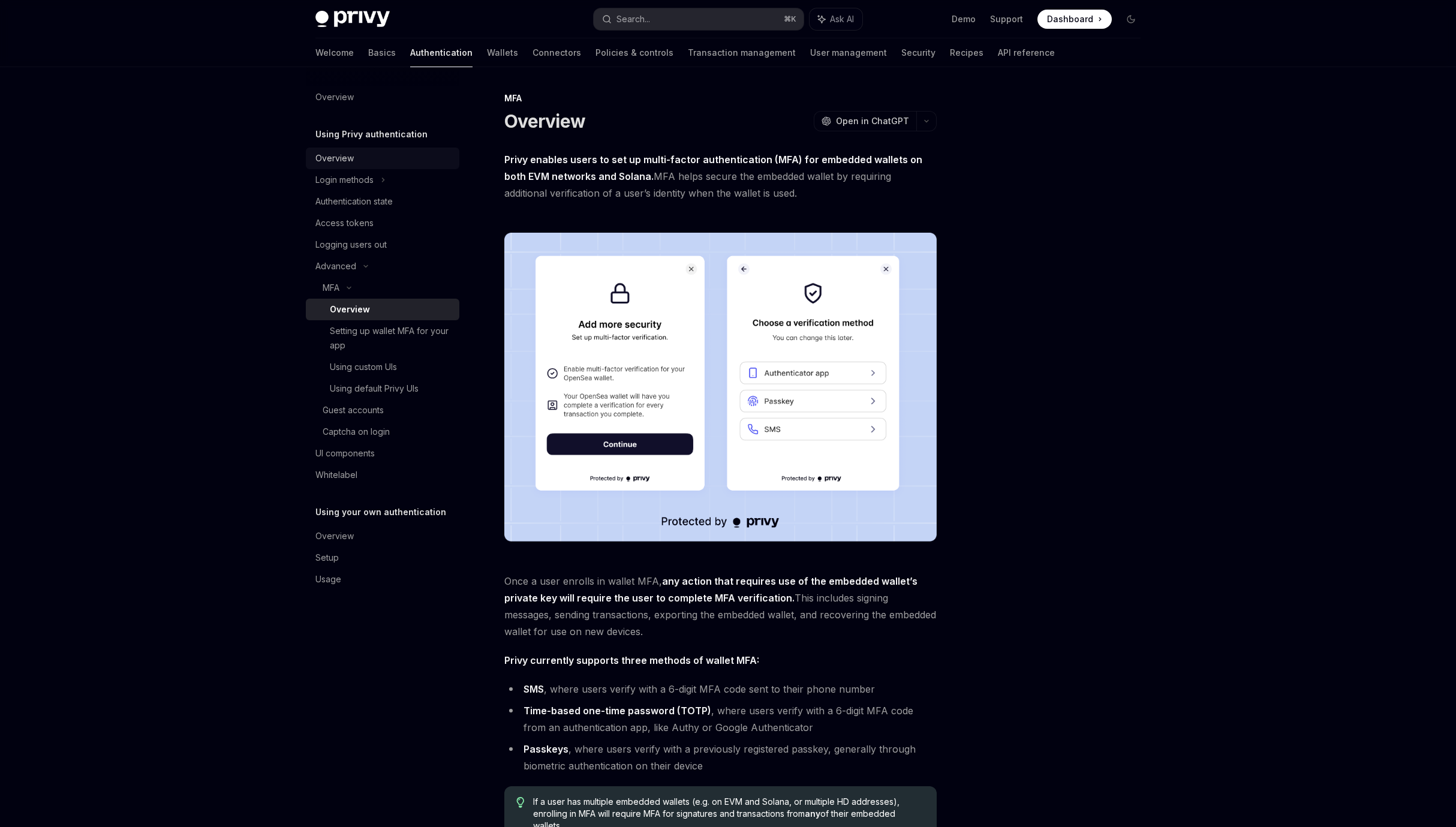
click at [344, 160] on div "Overview" at bounding box center [335, 158] width 39 height 14
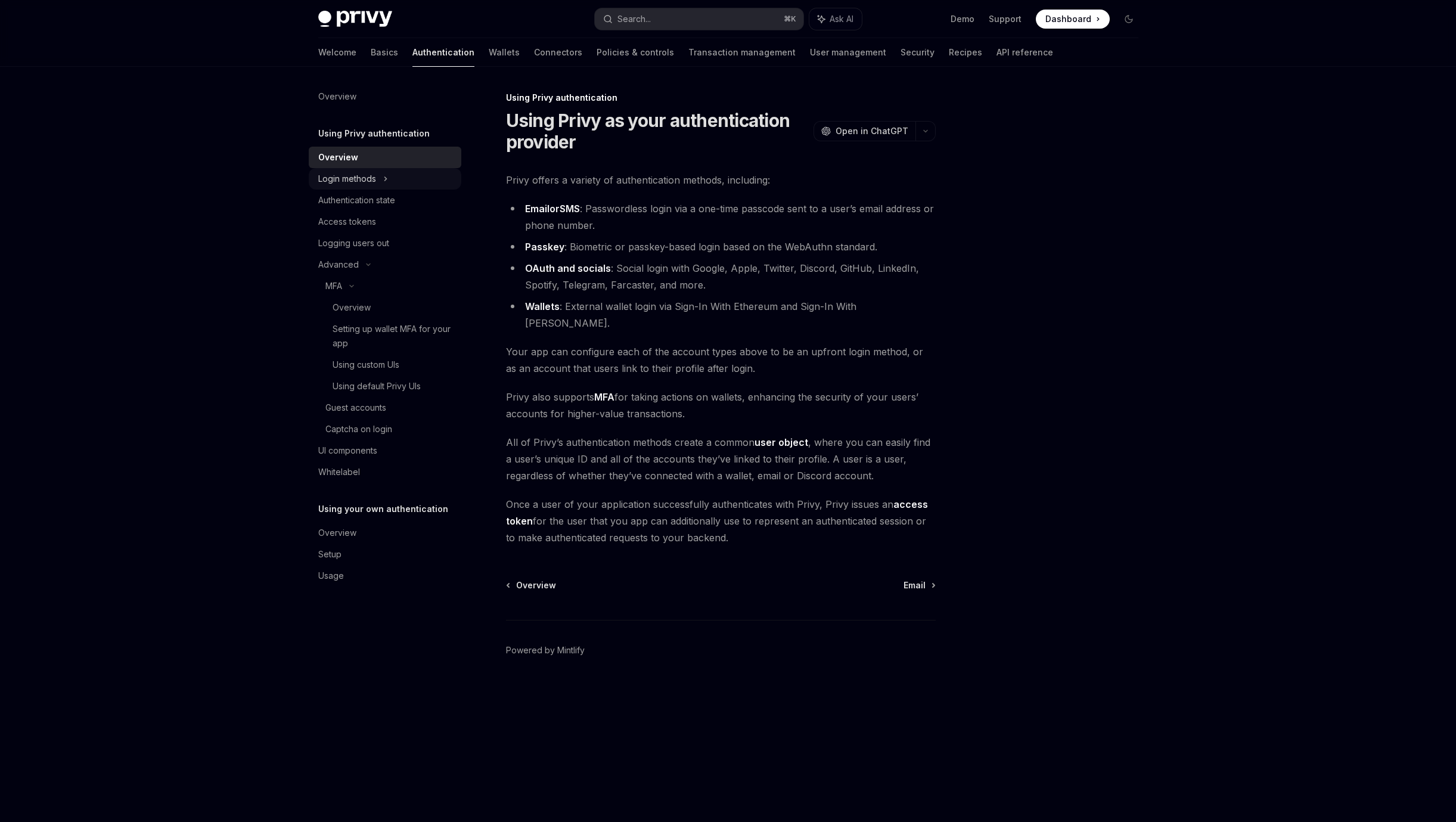
click at [347, 177] on div "Login methods" at bounding box center [348, 178] width 58 height 14
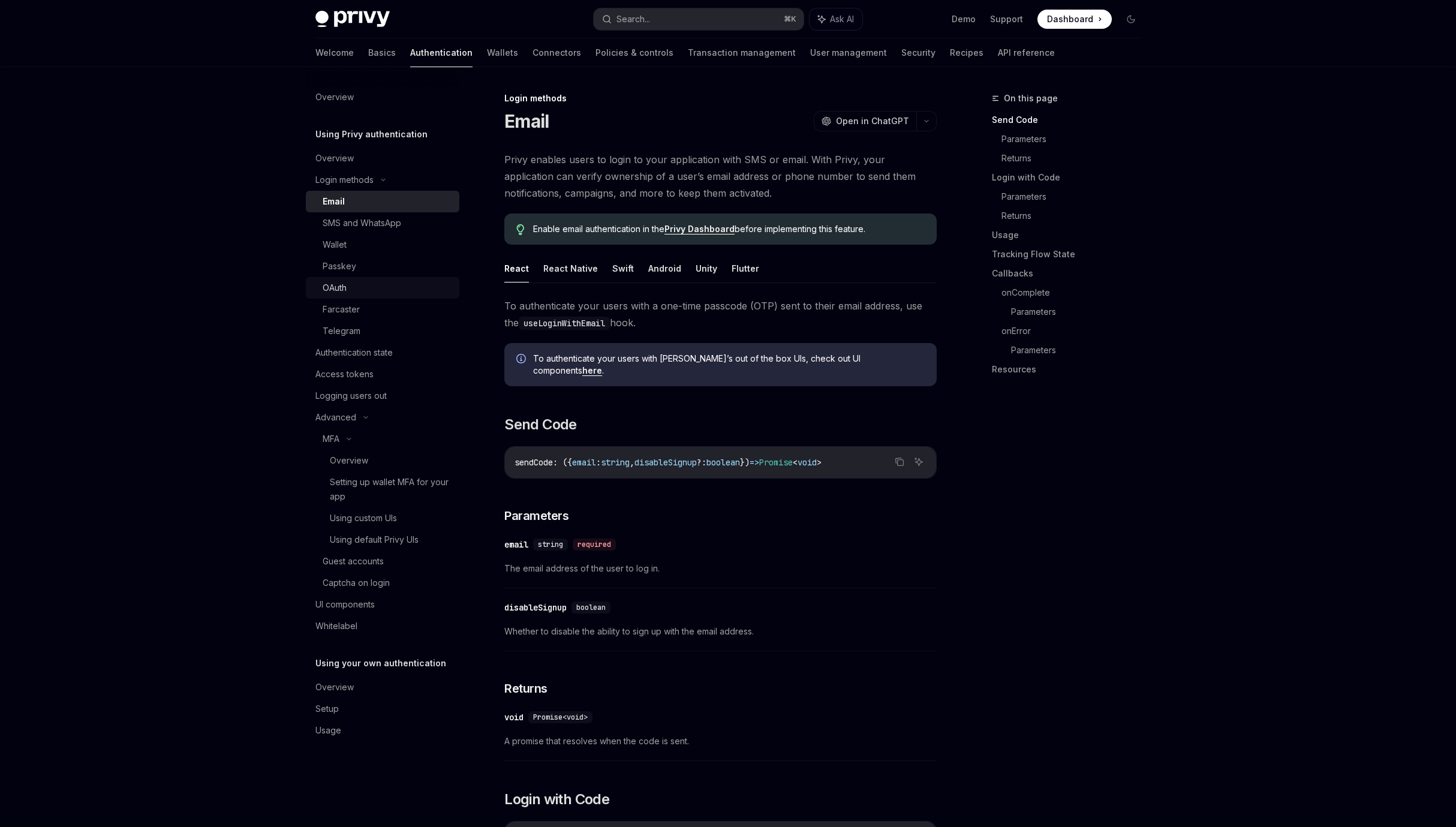
click at [345, 286] on div "OAuth" at bounding box center [334, 287] width 24 height 14
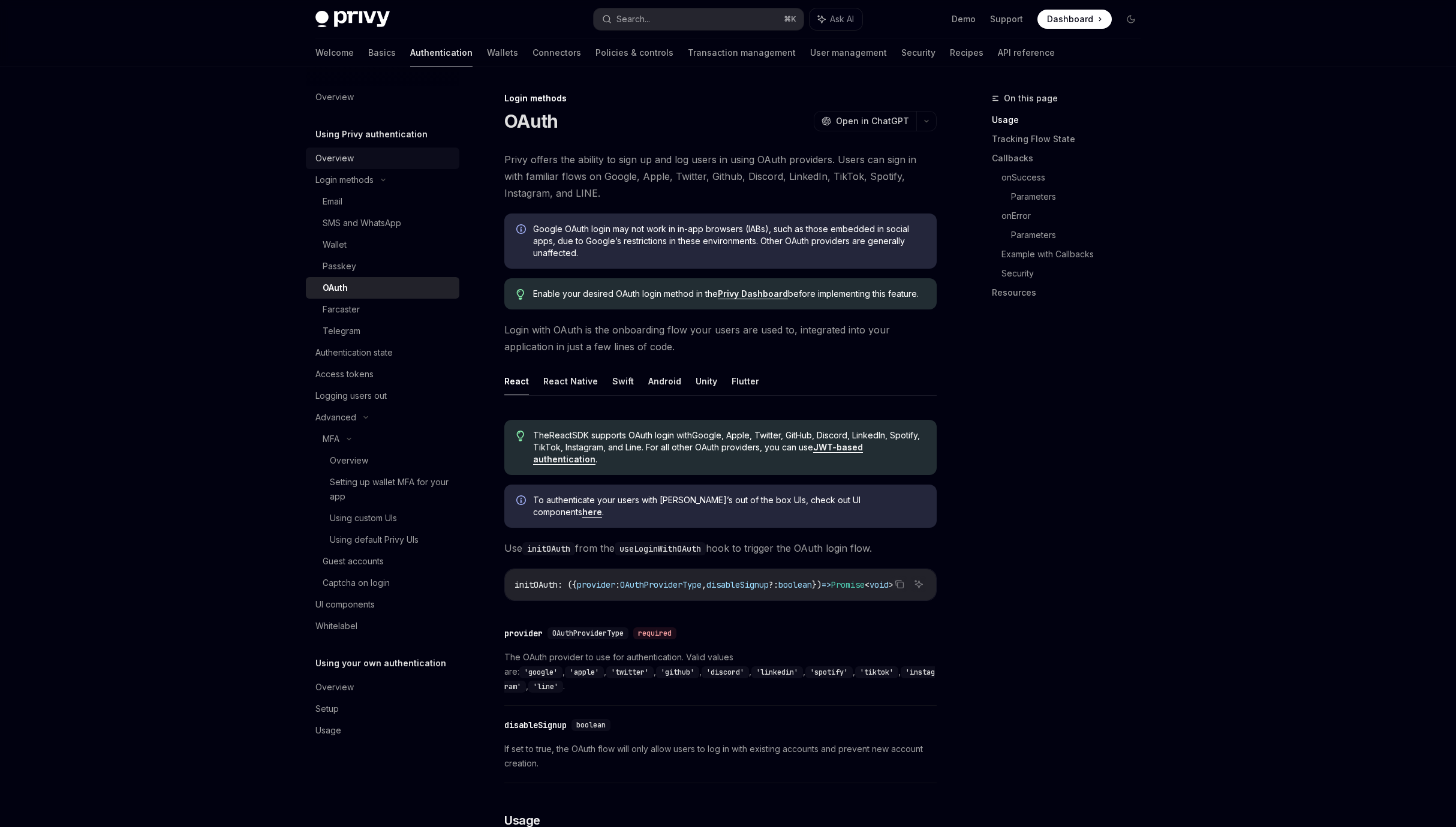
click at [338, 151] on div "Overview" at bounding box center [335, 158] width 39 height 14
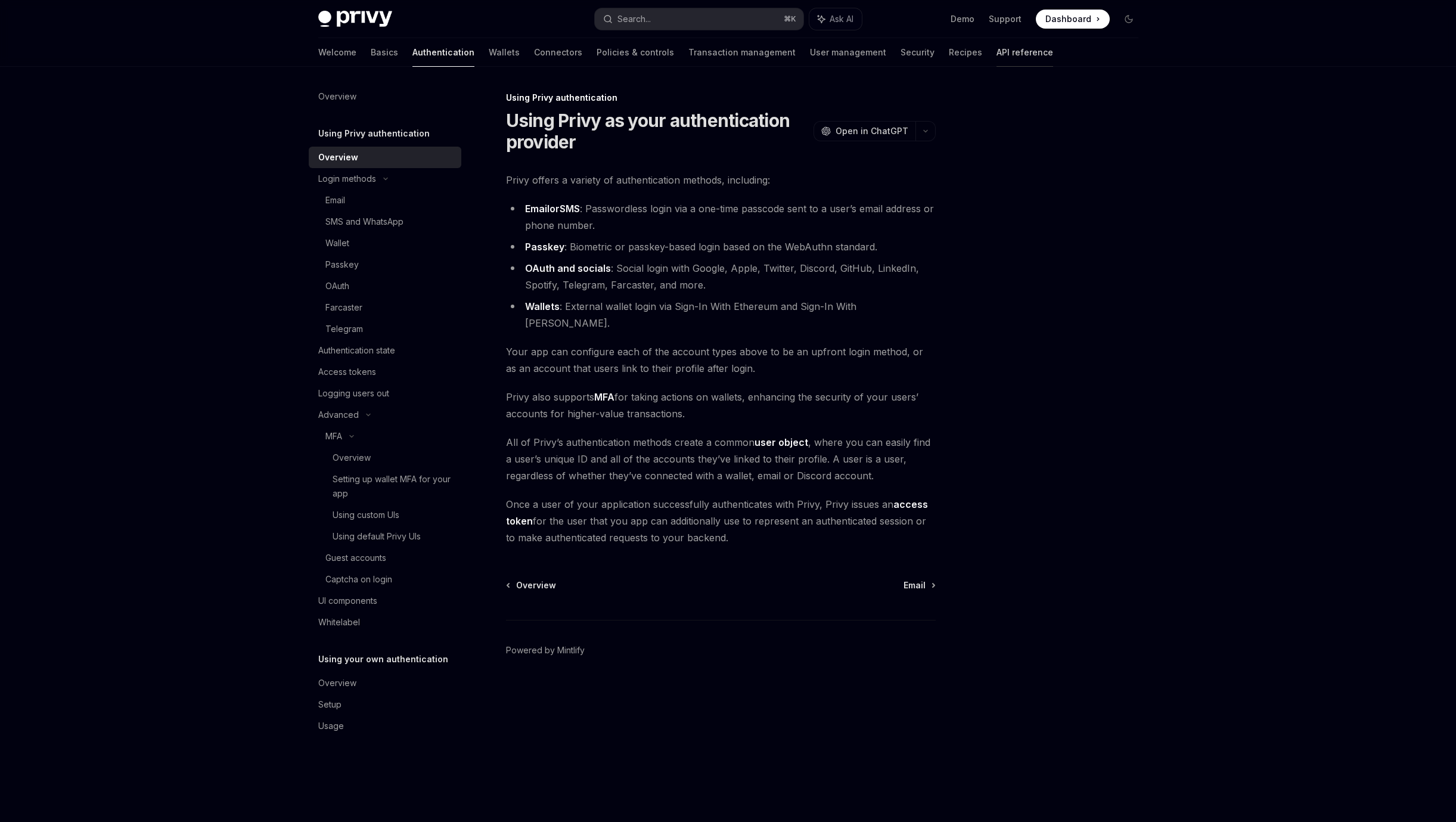
click at [997, 58] on link "API reference" at bounding box center [1025, 53] width 56 height 28
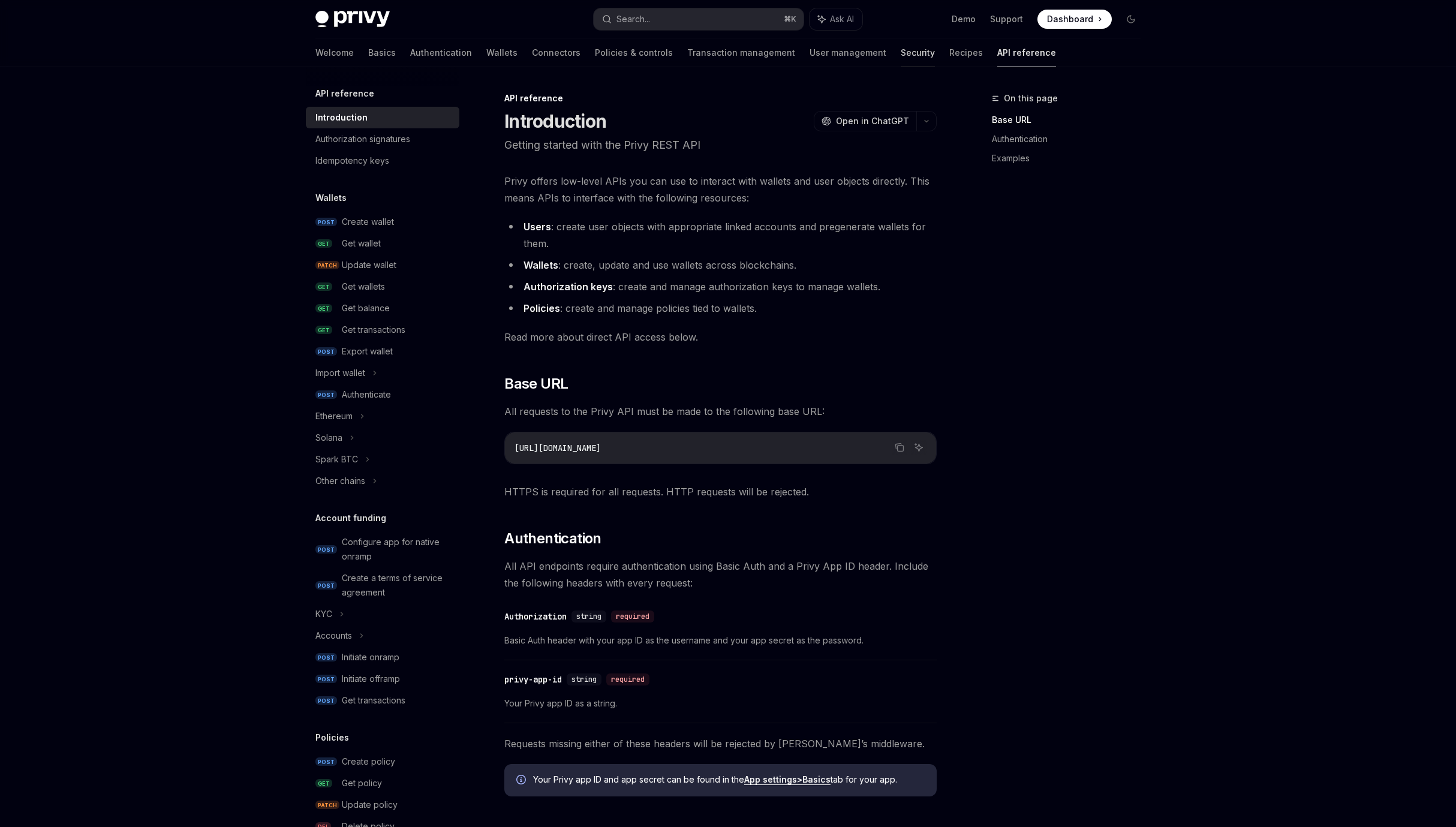
click at [901, 60] on link "Security" at bounding box center [918, 53] width 34 height 28
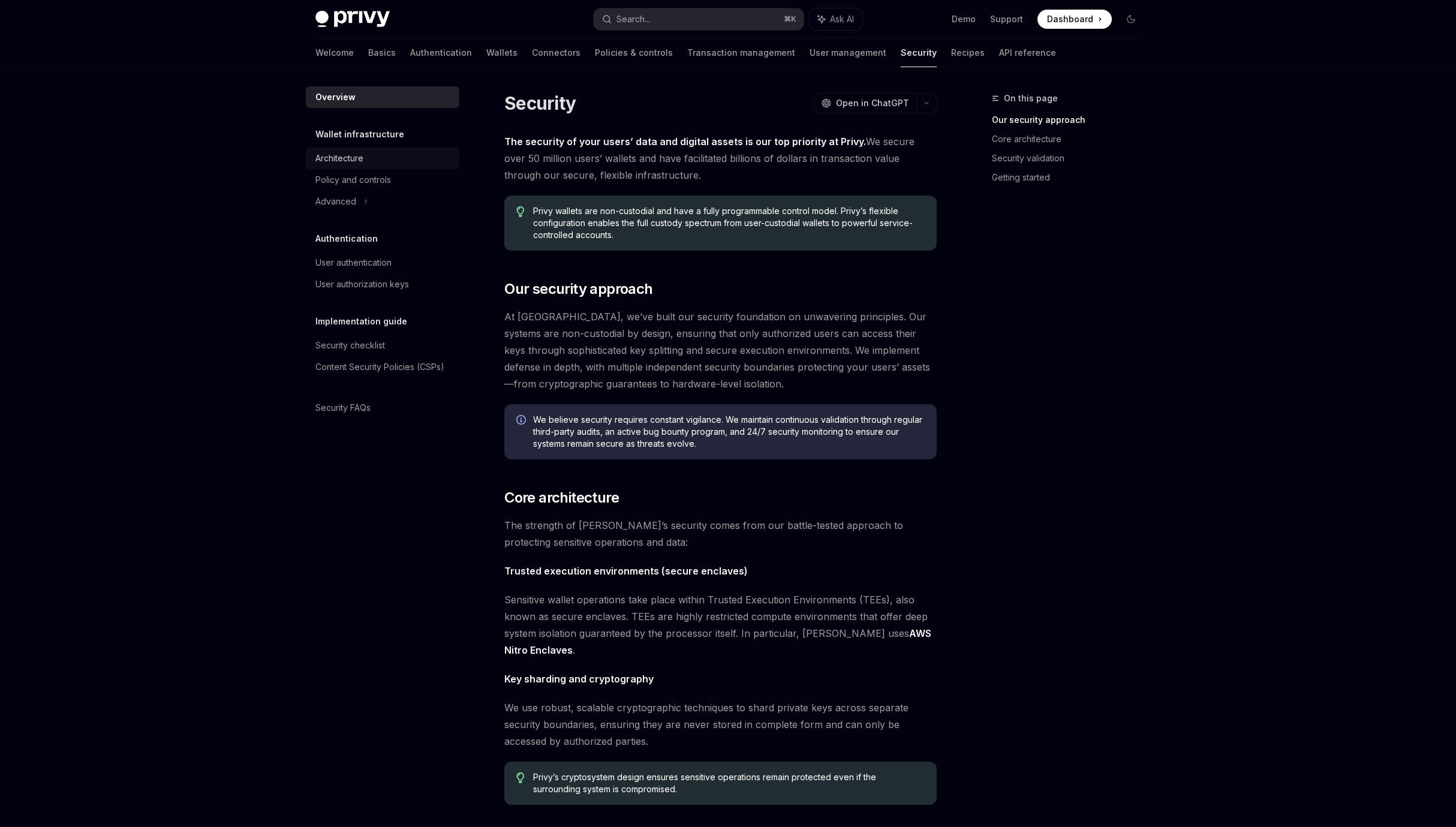
click at [349, 160] on div "Architecture" at bounding box center [339, 158] width 48 height 14
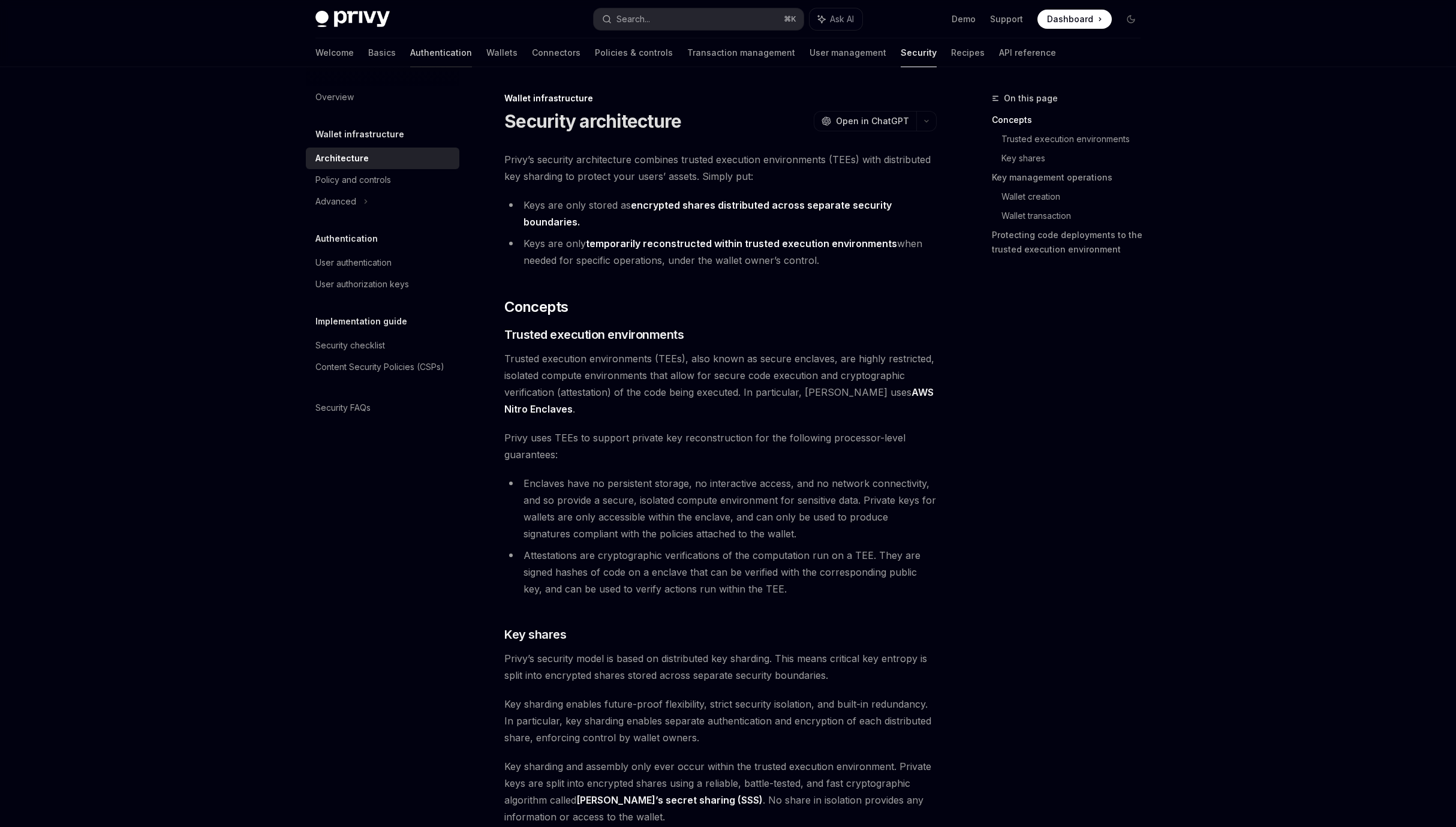
click at [410, 54] on link "Authentication" at bounding box center [441, 53] width 61 height 28
type textarea "*"
